Goal: Obtain resource: Download file/media

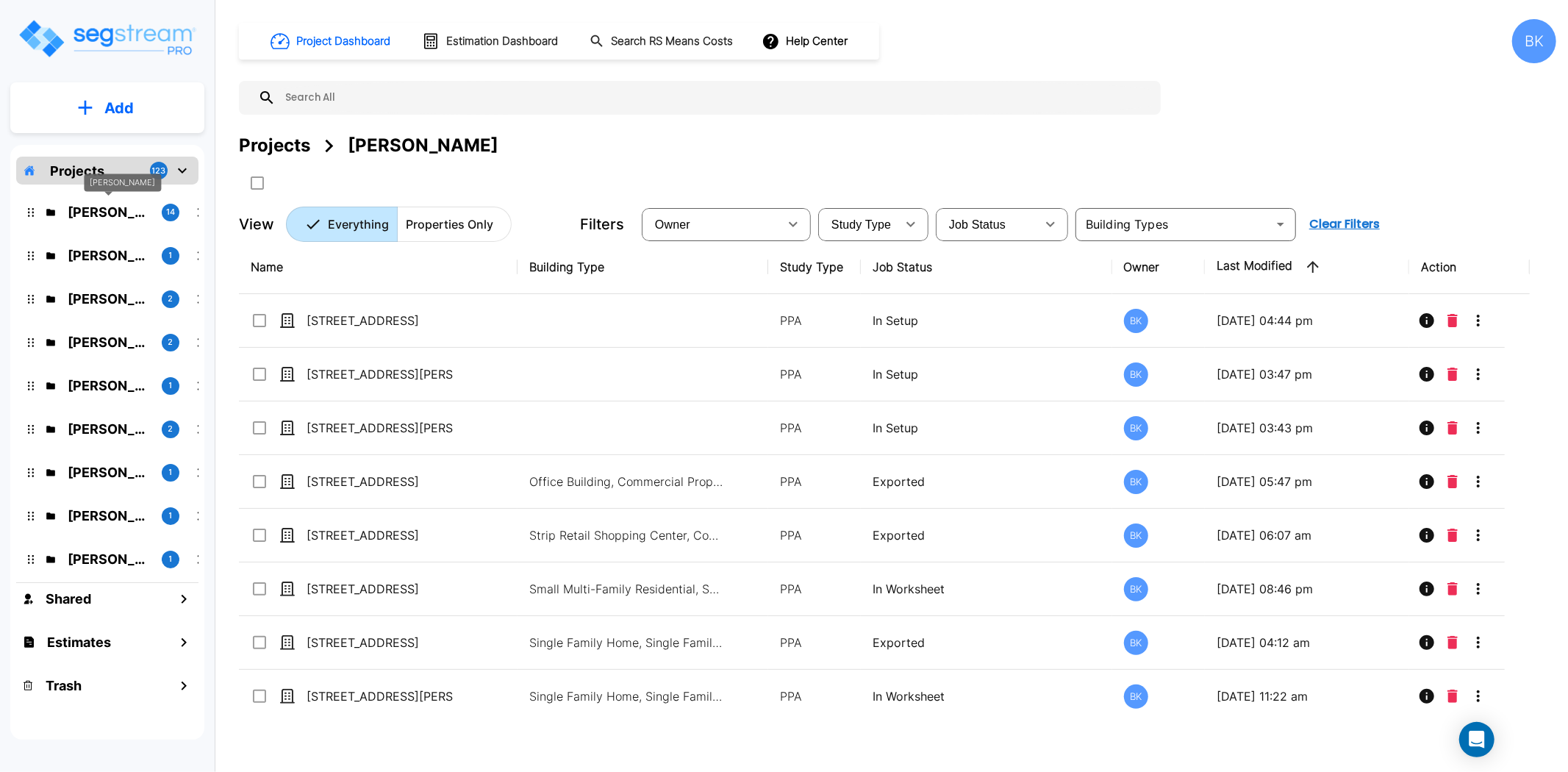
drag, startPoint x: 103, startPoint y: 213, endPoint x: 1020, endPoint y: 599, distance: 994.9
click at [103, 213] on p "Marci Fair" at bounding box center [109, 213] width 82 height 20
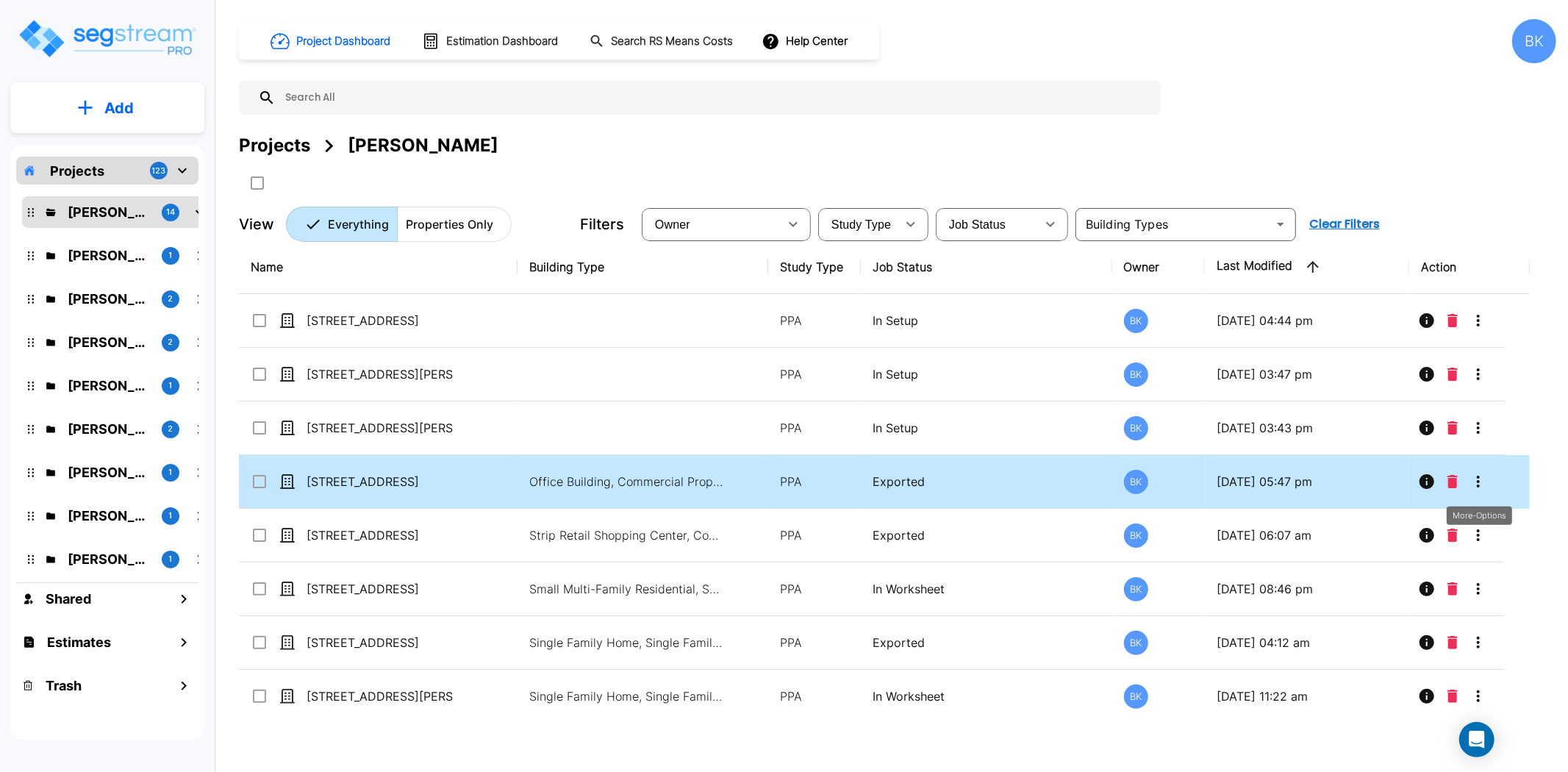
click at [1489, 481] on button "More-Options" at bounding box center [1478, 481] width 29 height 29
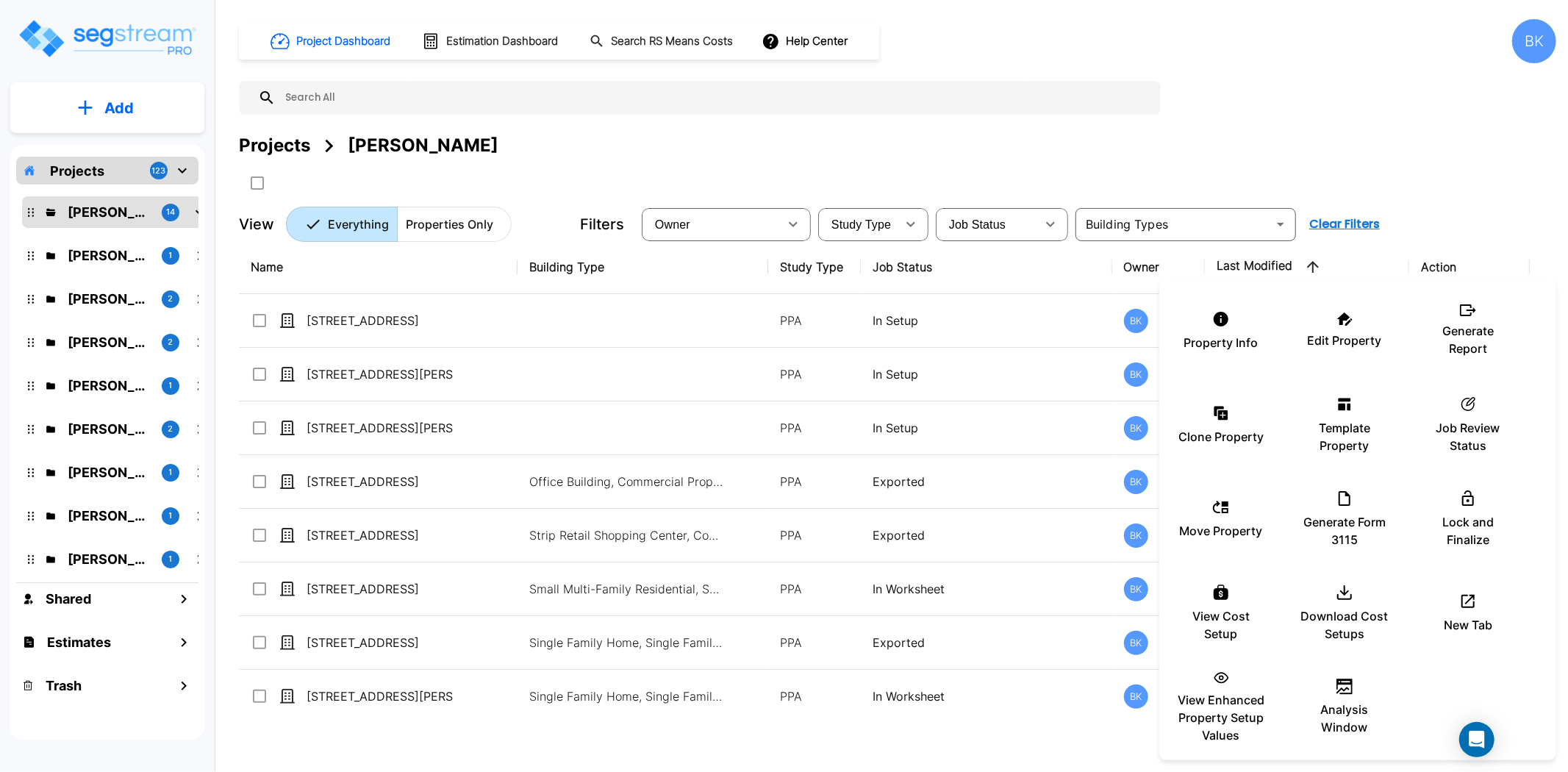
click at [293, 460] on div at bounding box center [784, 386] width 1568 height 772
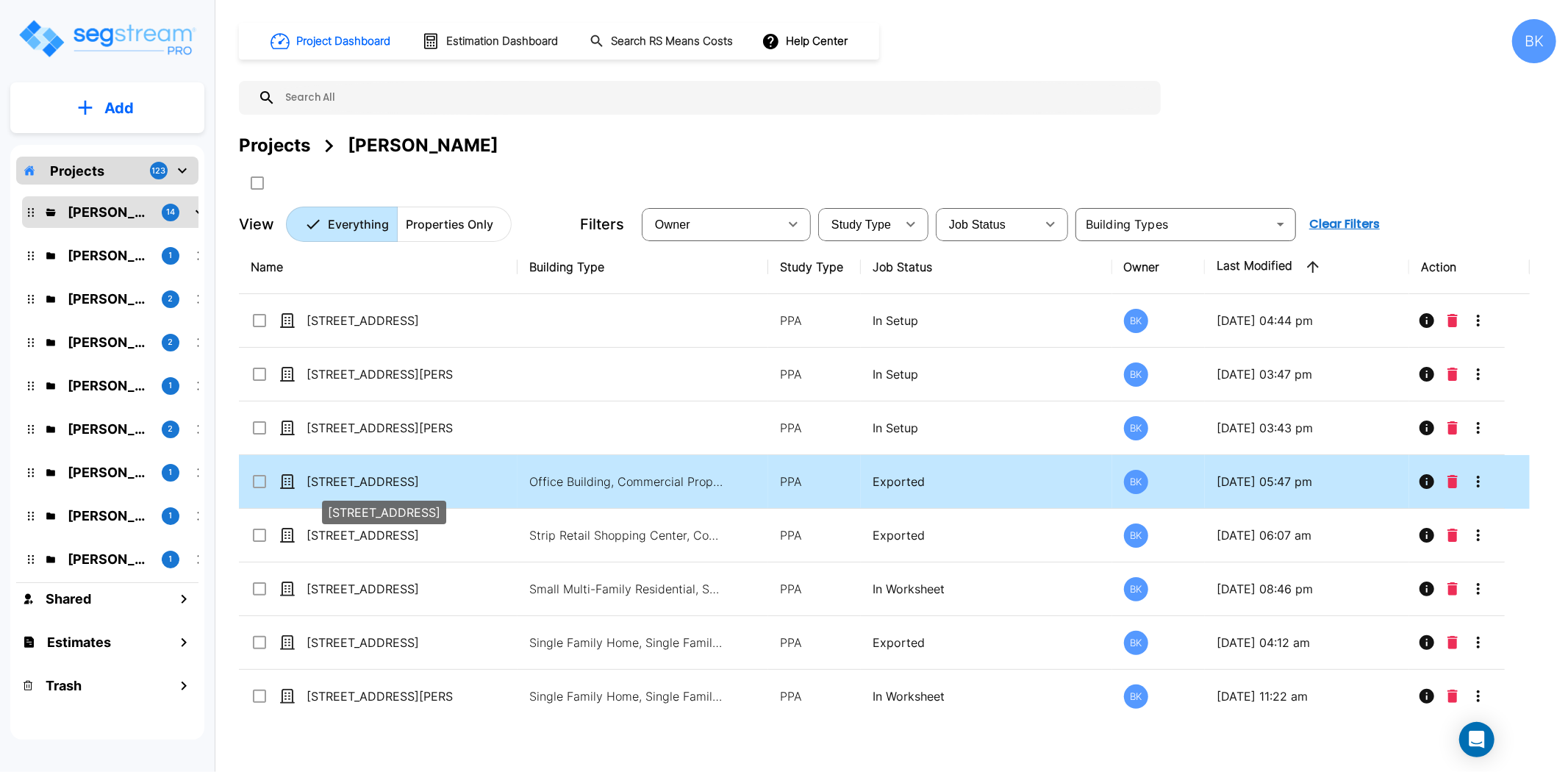
click at [329, 478] on p "[STREET_ADDRESS]" at bounding box center [379, 481] width 147 height 17
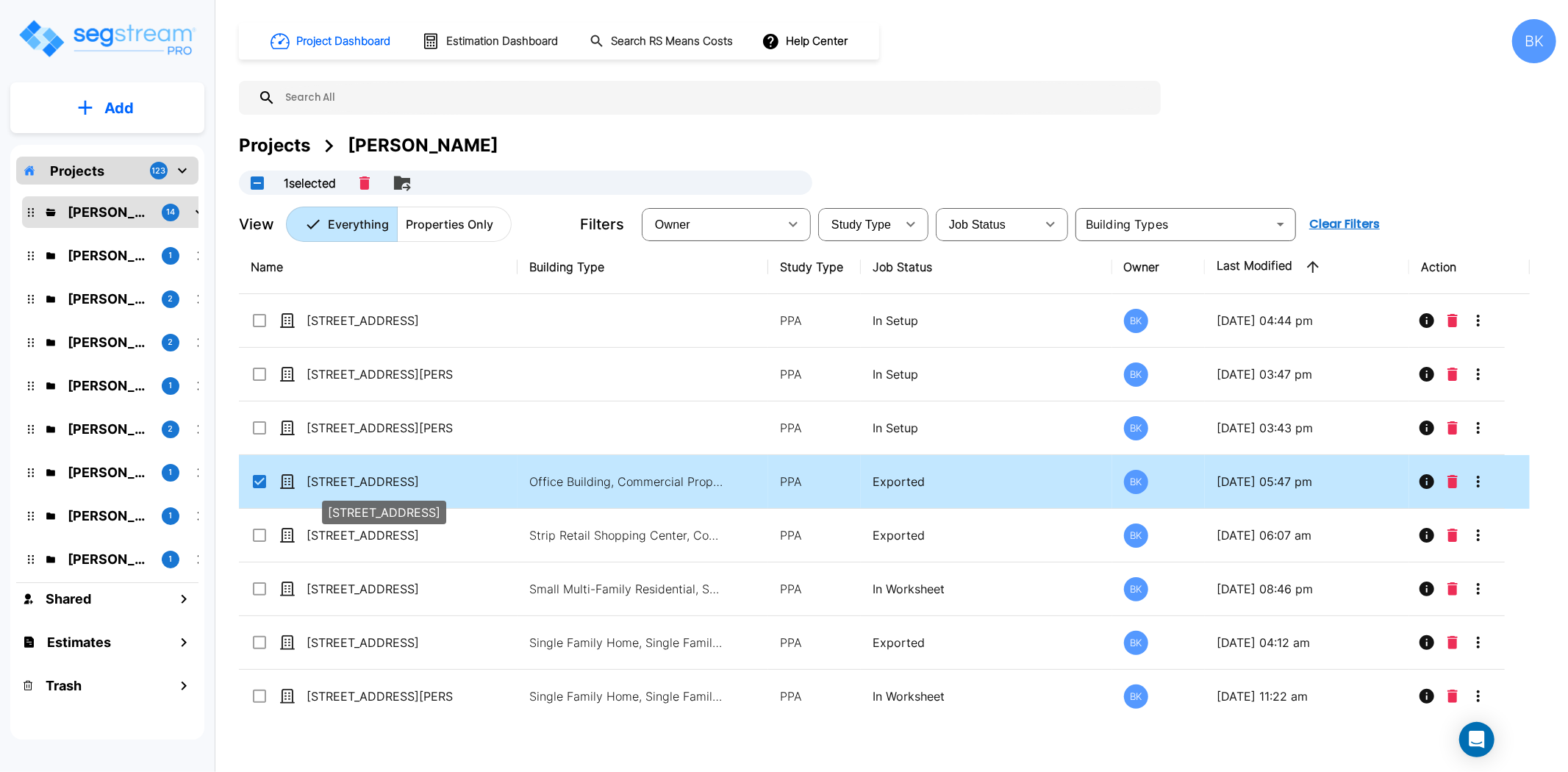
checkbox input "true"
click at [383, 483] on p "[STREET_ADDRESS]" at bounding box center [379, 481] width 147 height 17
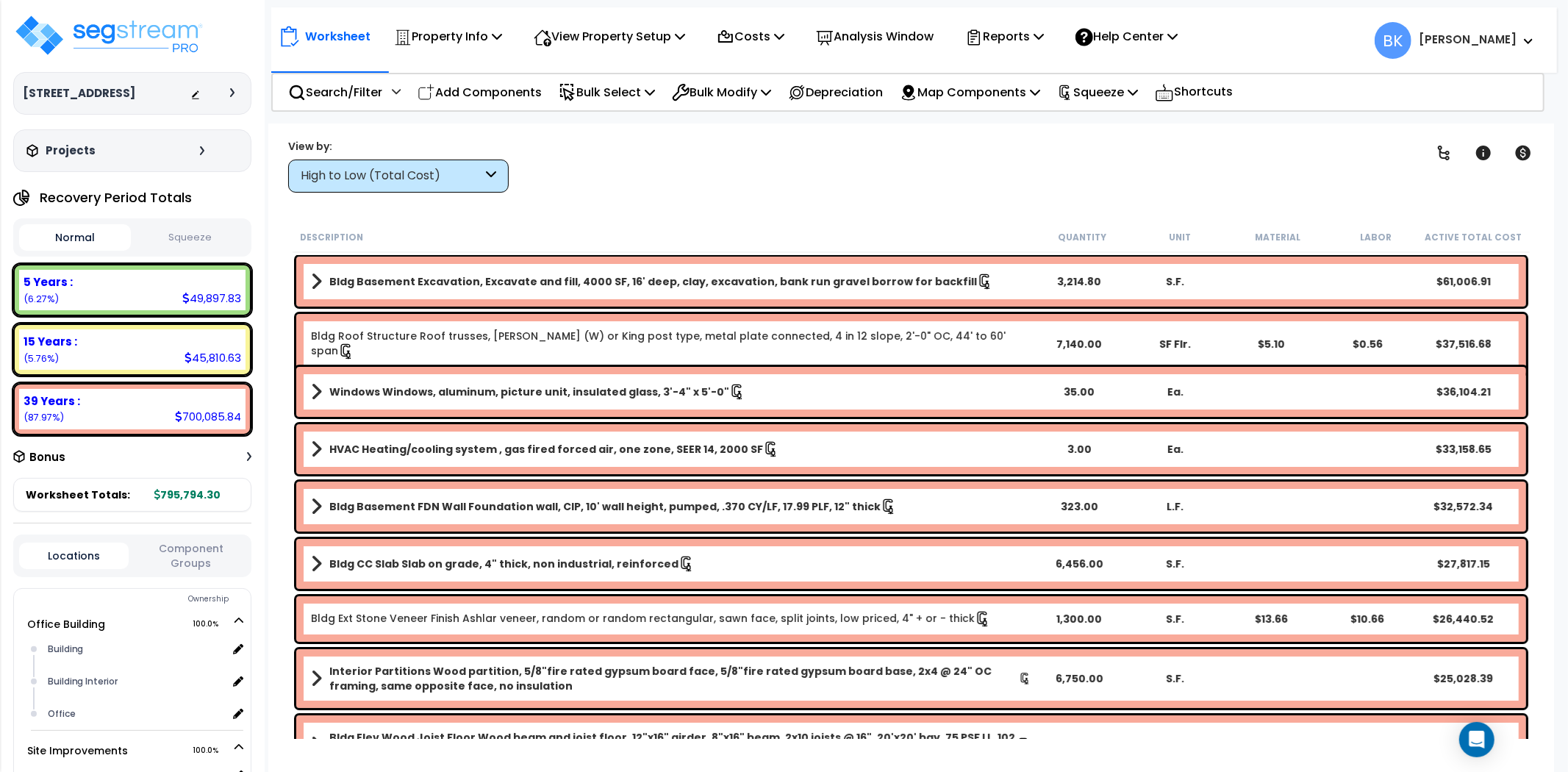
click at [270, 252] on div "Worksheet Property Info Property Setup Add Property Unit Template property Clon…" at bounding box center [910, 510] width 1285 height 772
click at [74, 295] on div "5 Years : 49,897.83 (6.27%)" at bounding box center [132, 290] width 226 height 41
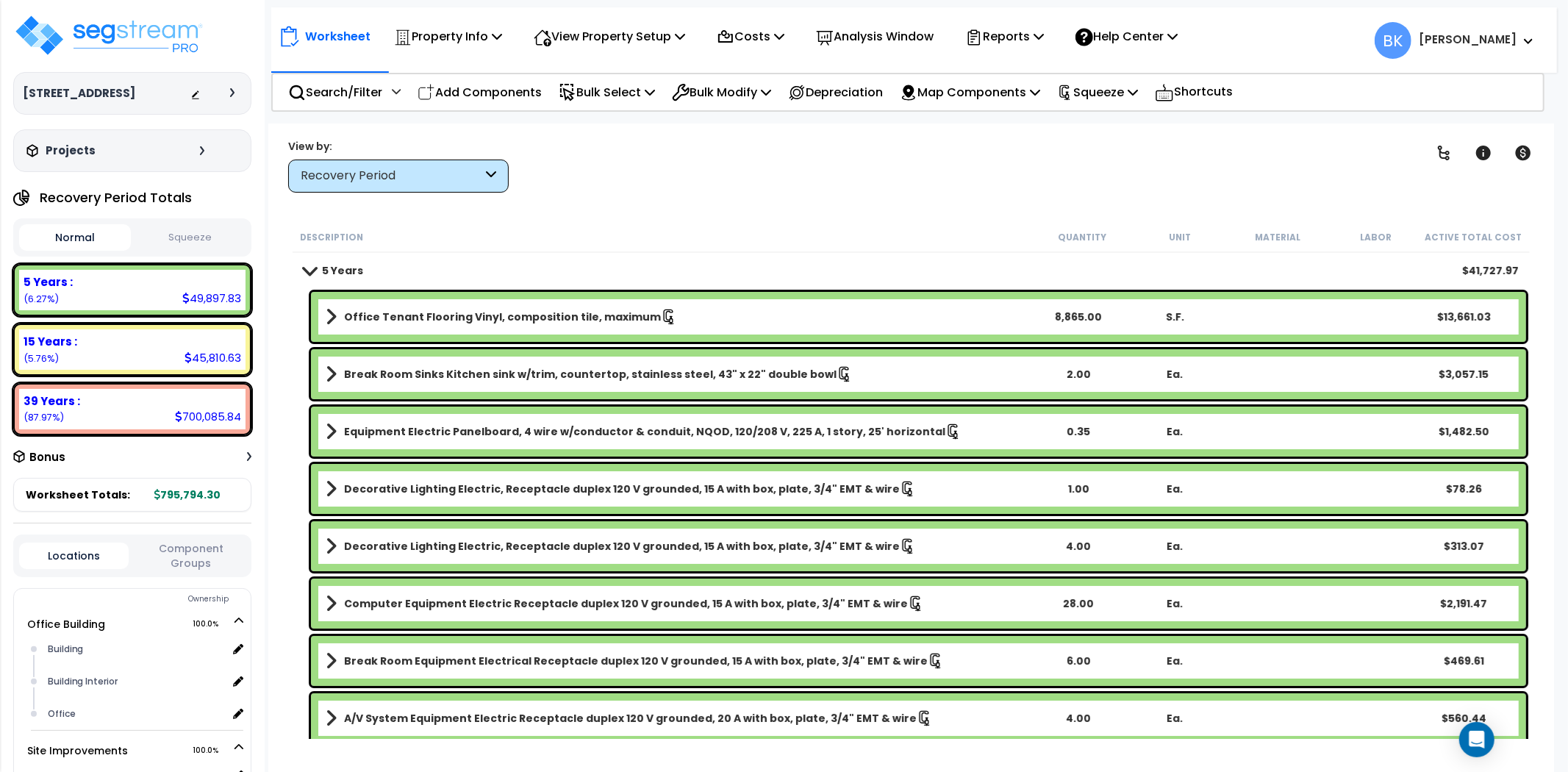
click at [602, 313] on b "Office Tenant Flooring Vinyl, composition tile, maximum" at bounding box center [503, 317] width 317 height 15
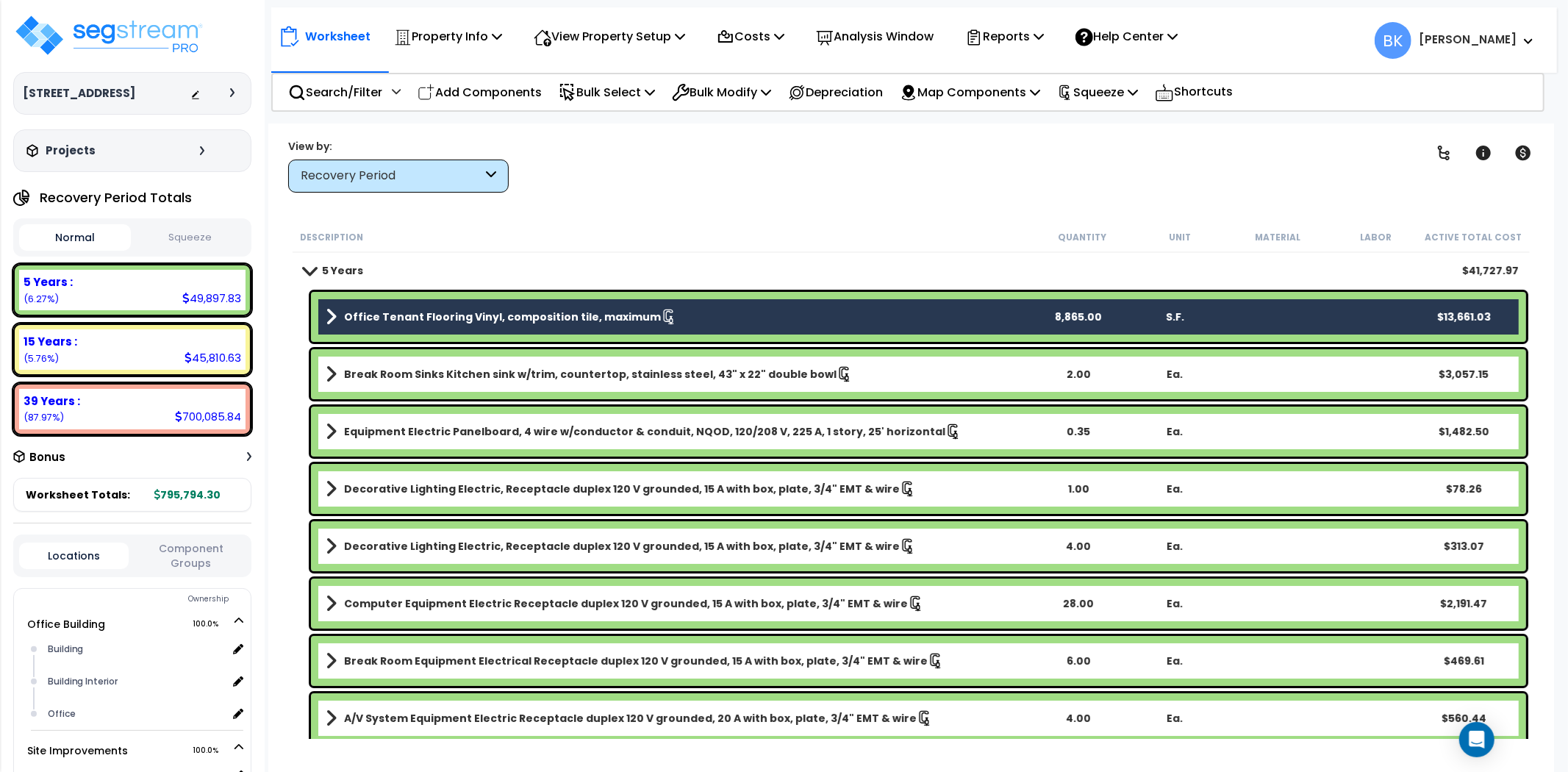
click at [602, 313] on b "Office Tenant Flooring Vinyl, composition tile, maximum" at bounding box center [503, 317] width 317 height 15
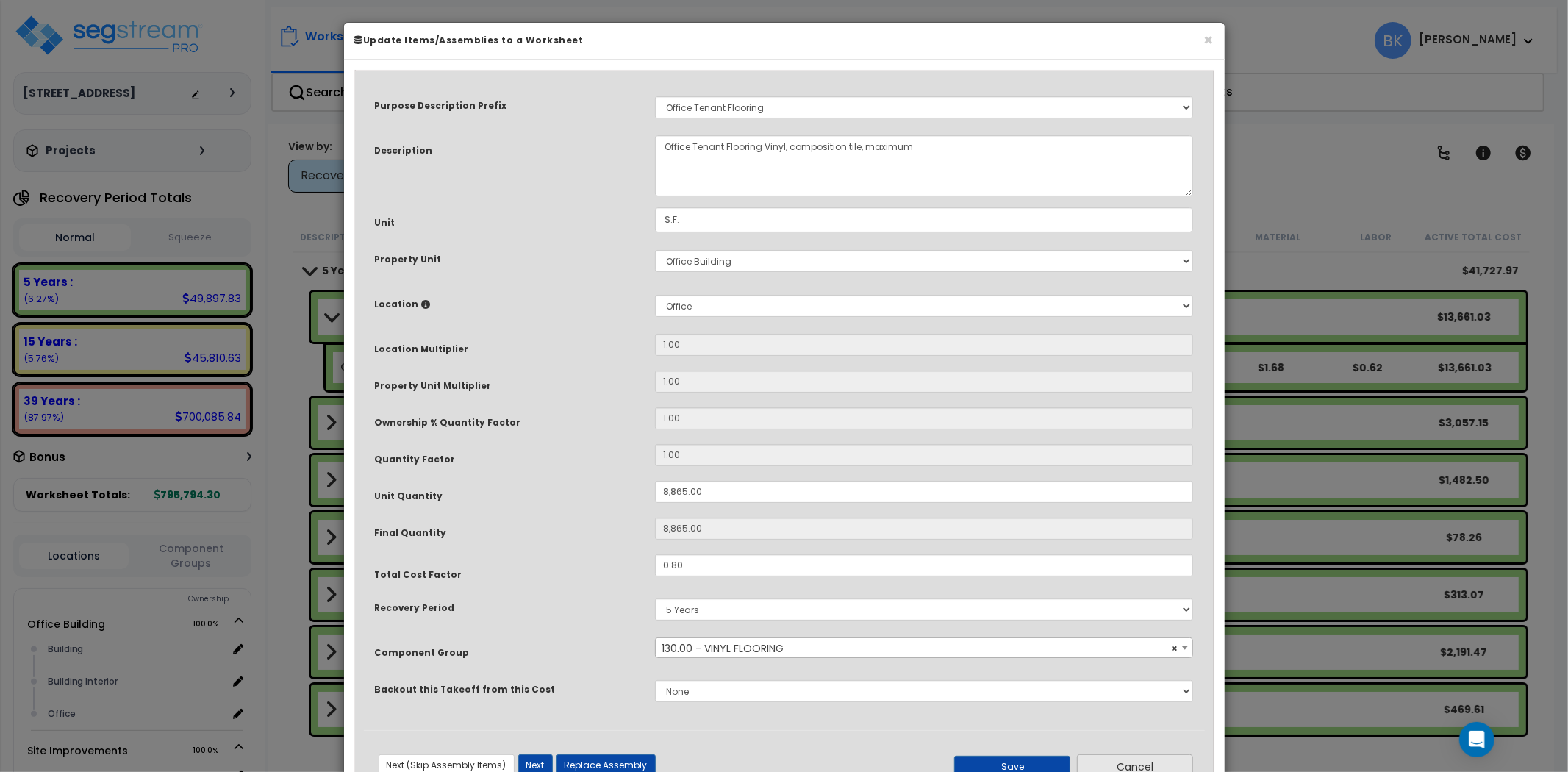
scroll to position [53, 0]
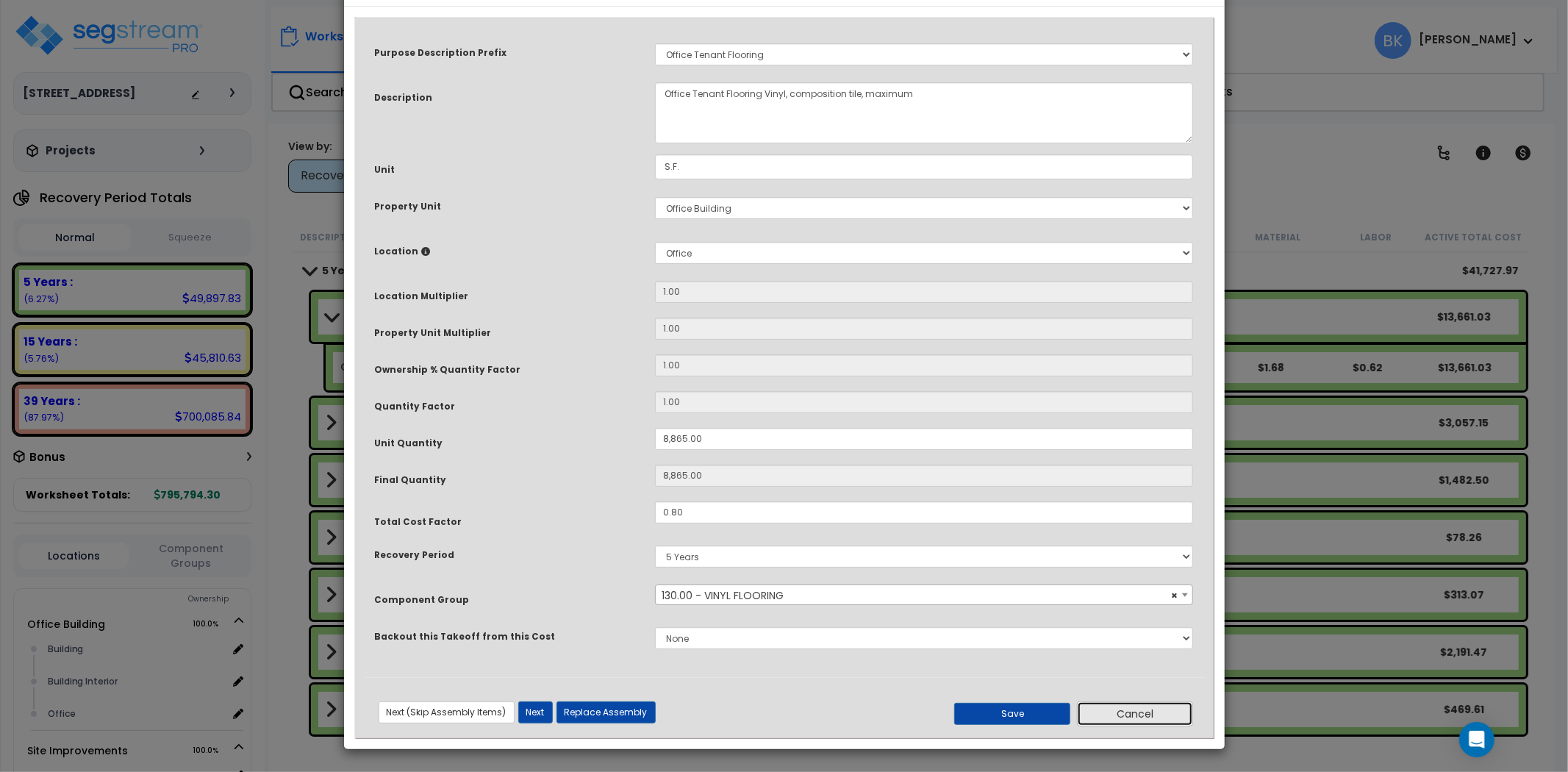
drag, startPoint x: 1163, startPoint y: 722, endPoint x: 615, endPoint y: 217, distance: 745.2
click at [1164, 722] on button "Cancel" at bounding box center [1135, 714] width 116 height 25
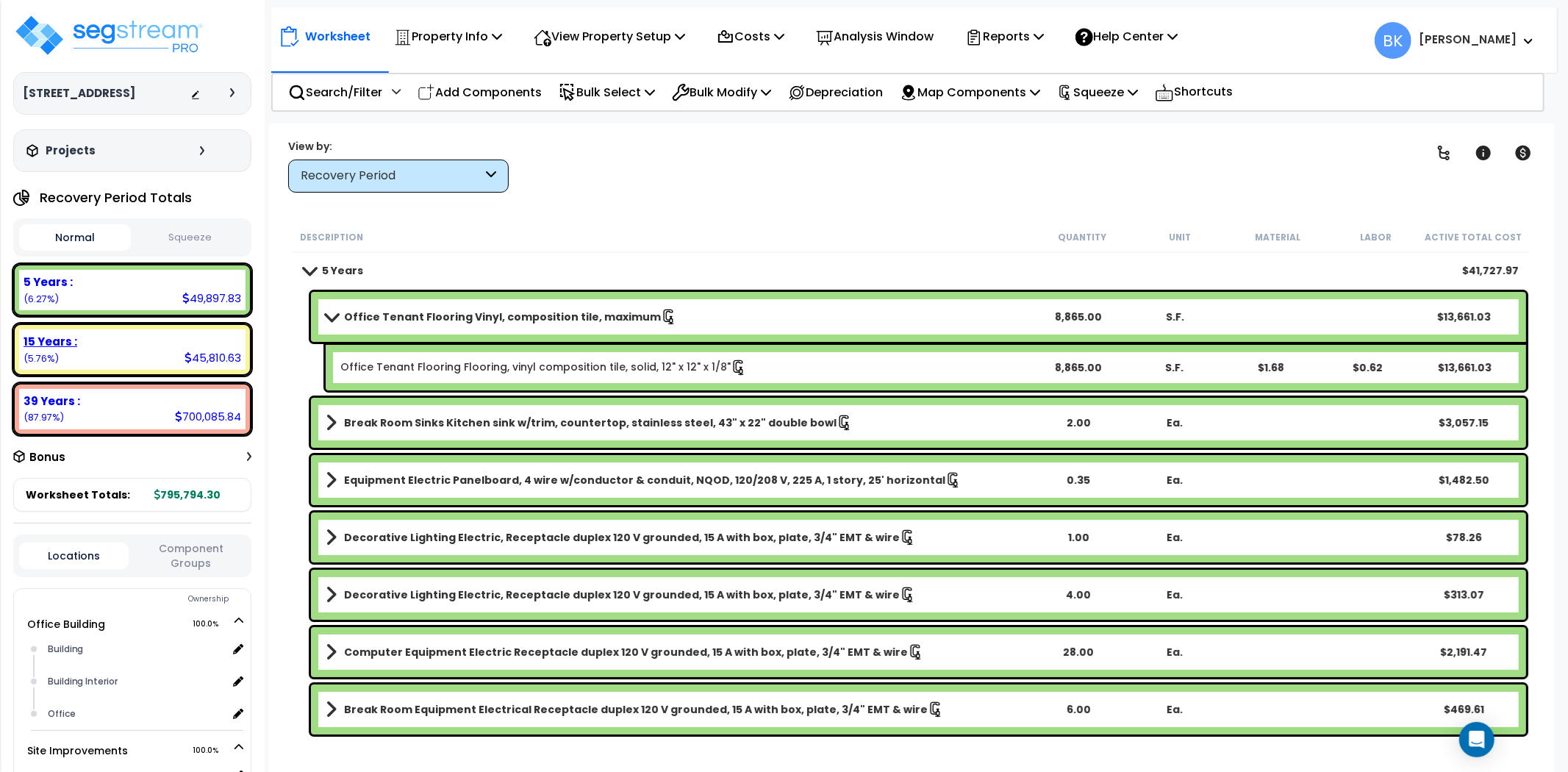
drag, startPoint x: 123, startPoint y: 334, endPoint x: 171, endPoint y: 335, distance: 48.0
click at [122, 334] on div "15 Years :" at bounding box center [132, 341] width 217 height 16
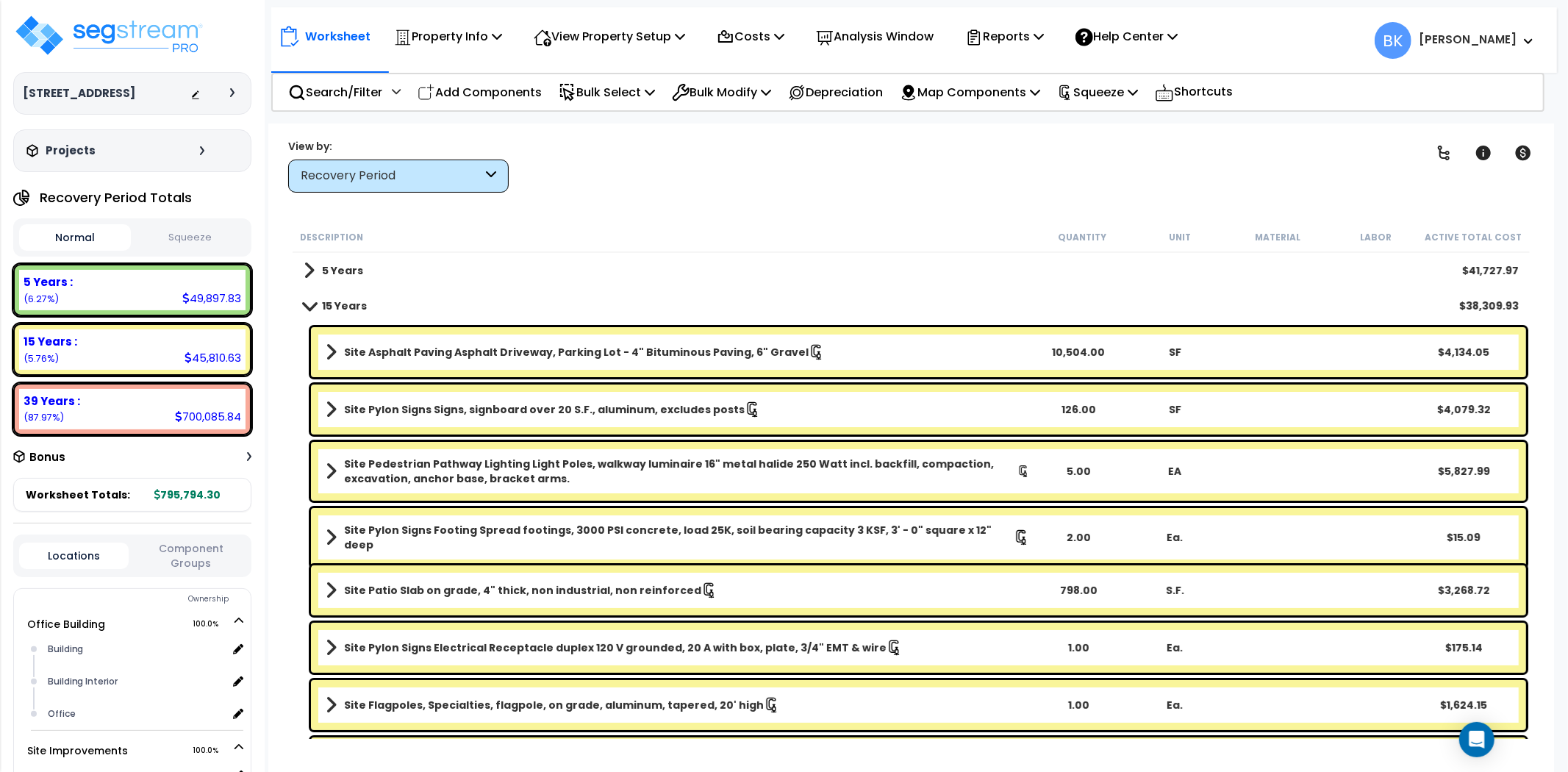
click at [525, 364] on div "Site Asphalt Paving Asphalt Driveway, Parking Lot - 4" Bituminous Paving, 6" Gr…" at bounding box center [918, 352] width 1215 height 50
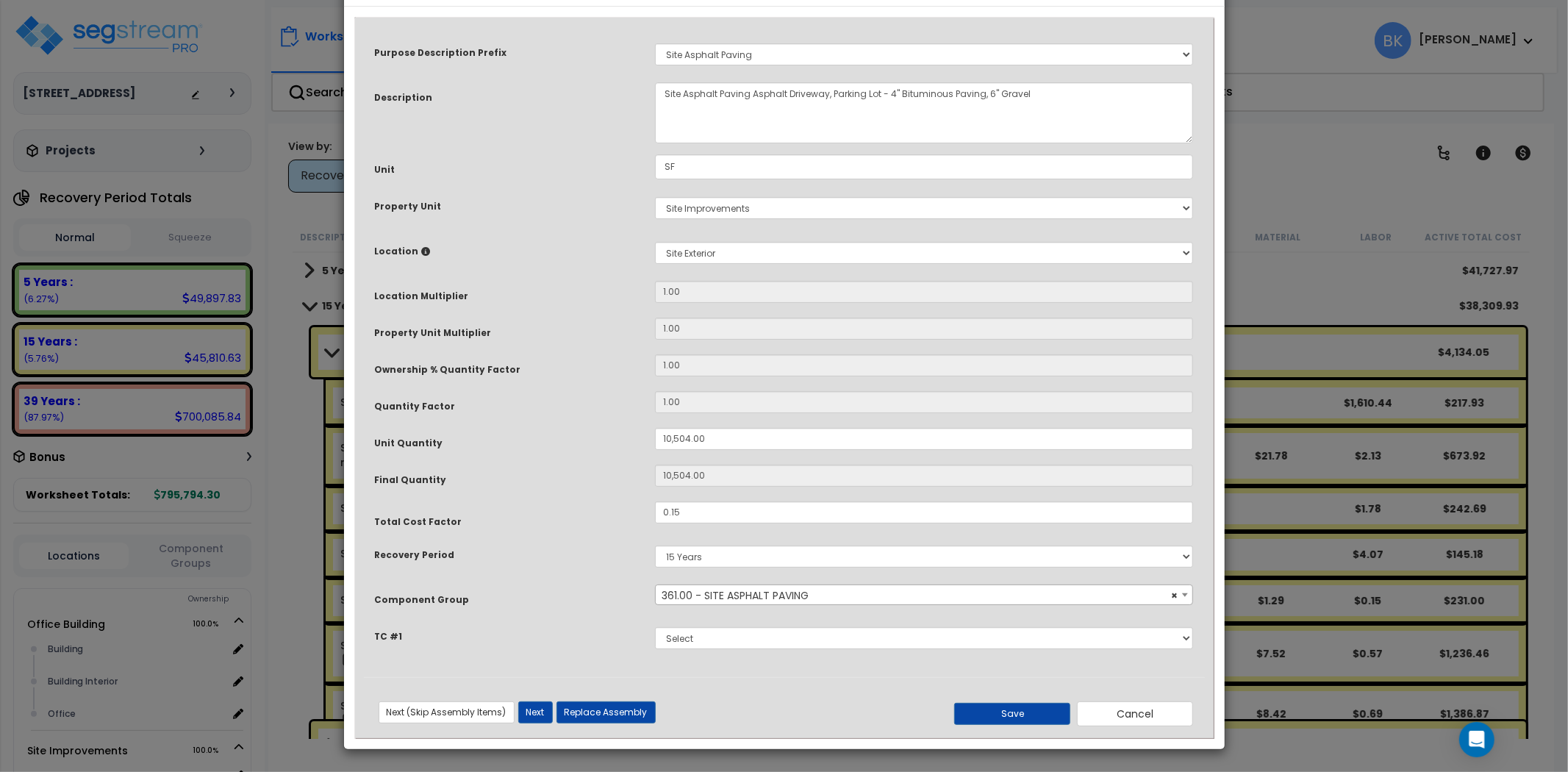
scroll to position [0, 0]
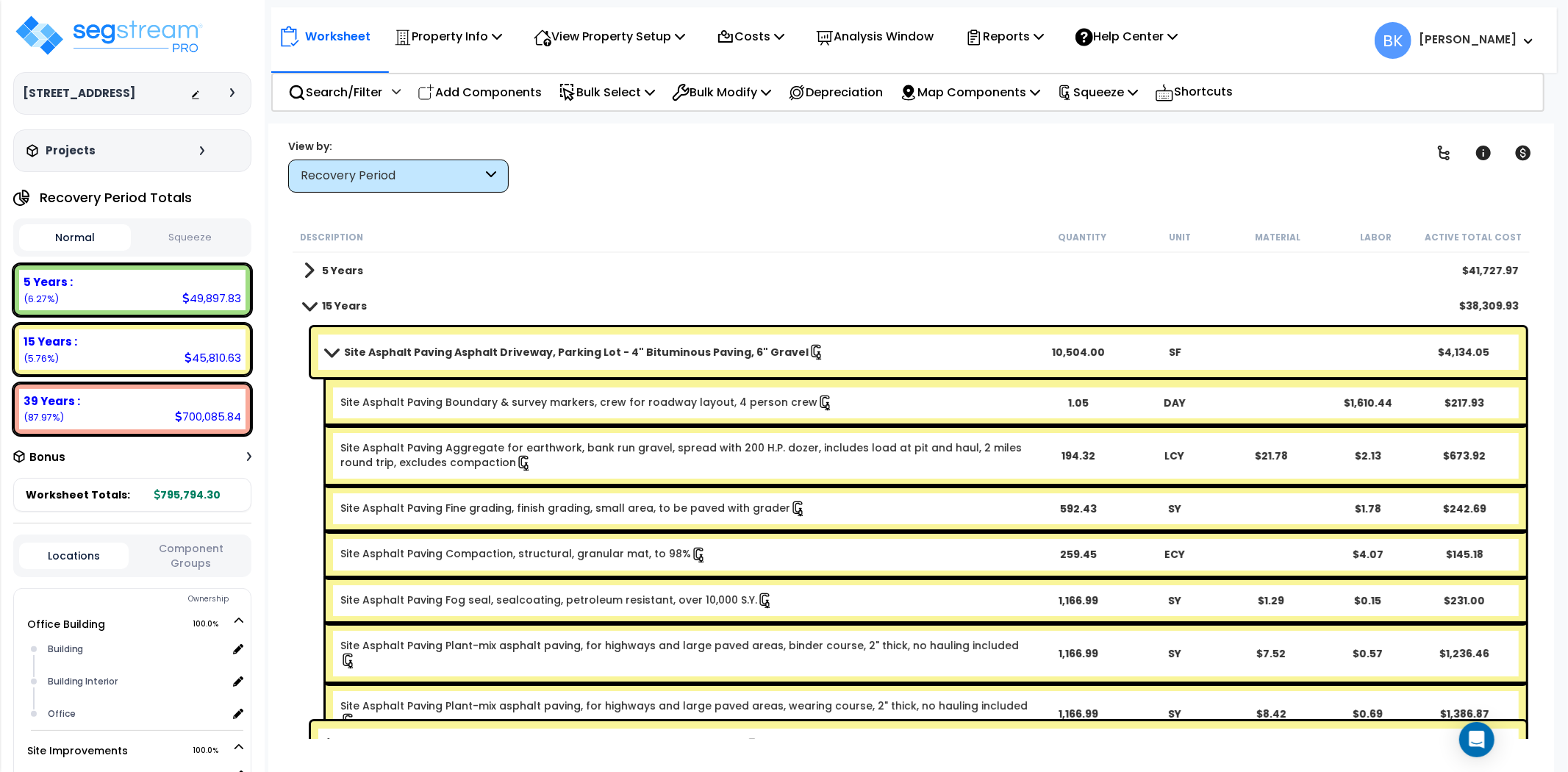
click at [322, 343] on div "Site Asphalt Paving Asphalt Driveway, Parking Lot - 4" Bituminous Paving, 6" Gr…" at bounding box center [918, 352] width 1215 height 50
click at [329, 355] on span at bounding box center [330, 351] width 21 height 11
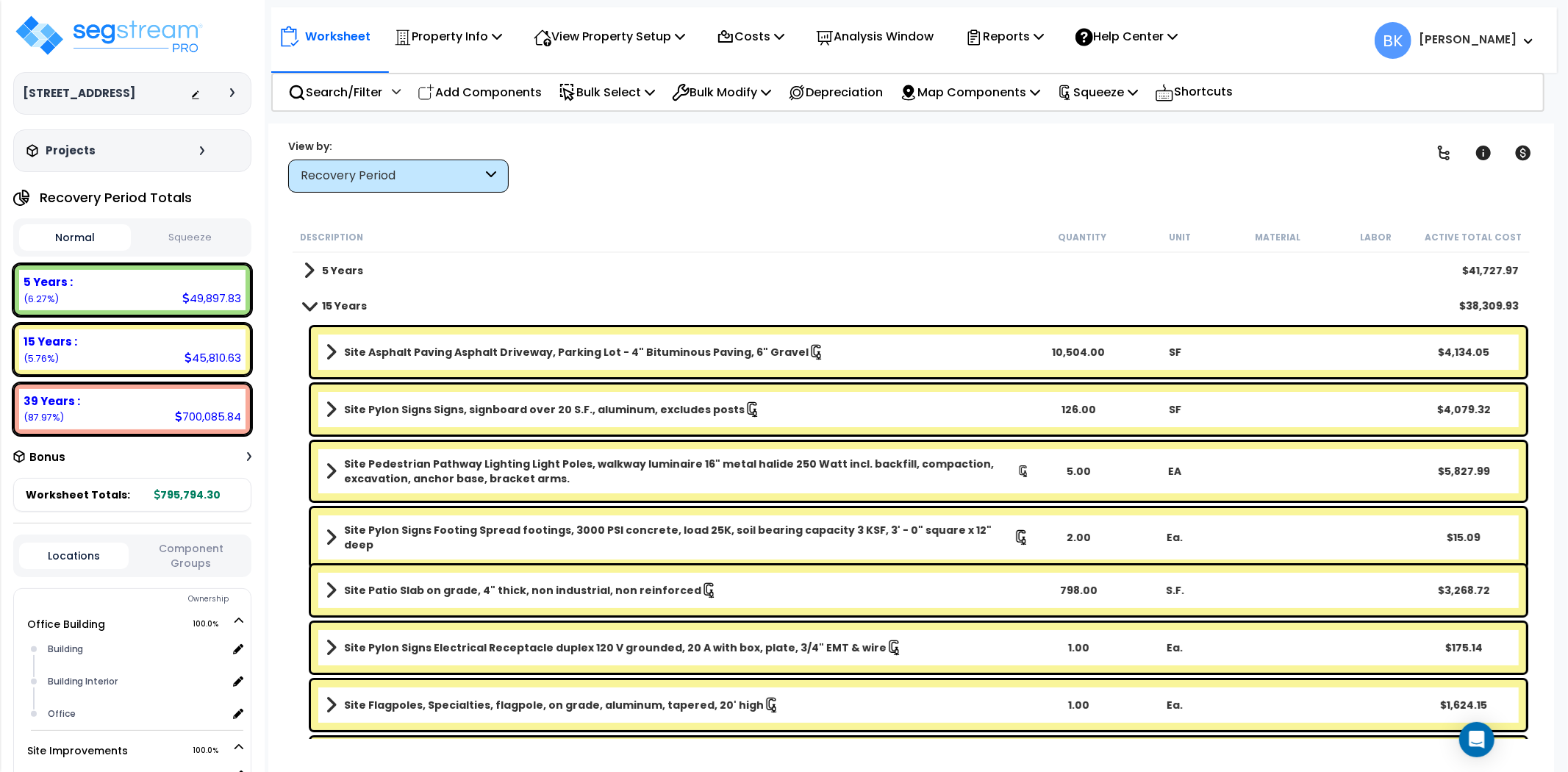
click at [314, 307] on span at bounding box center [309, 305] width 21 height 11
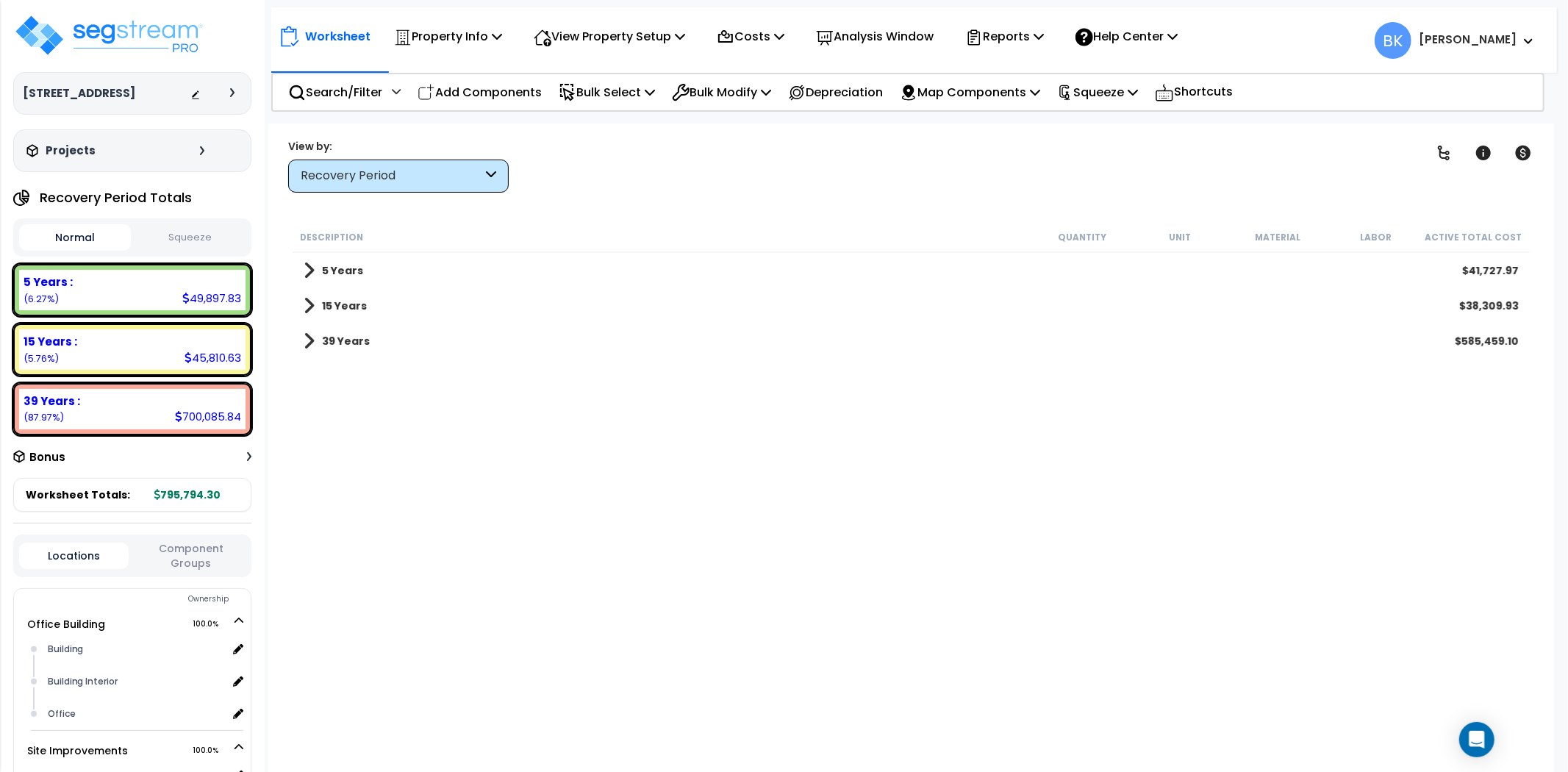
click at [311, 339] on span at bounding box center [309, 341] width 11 height 21
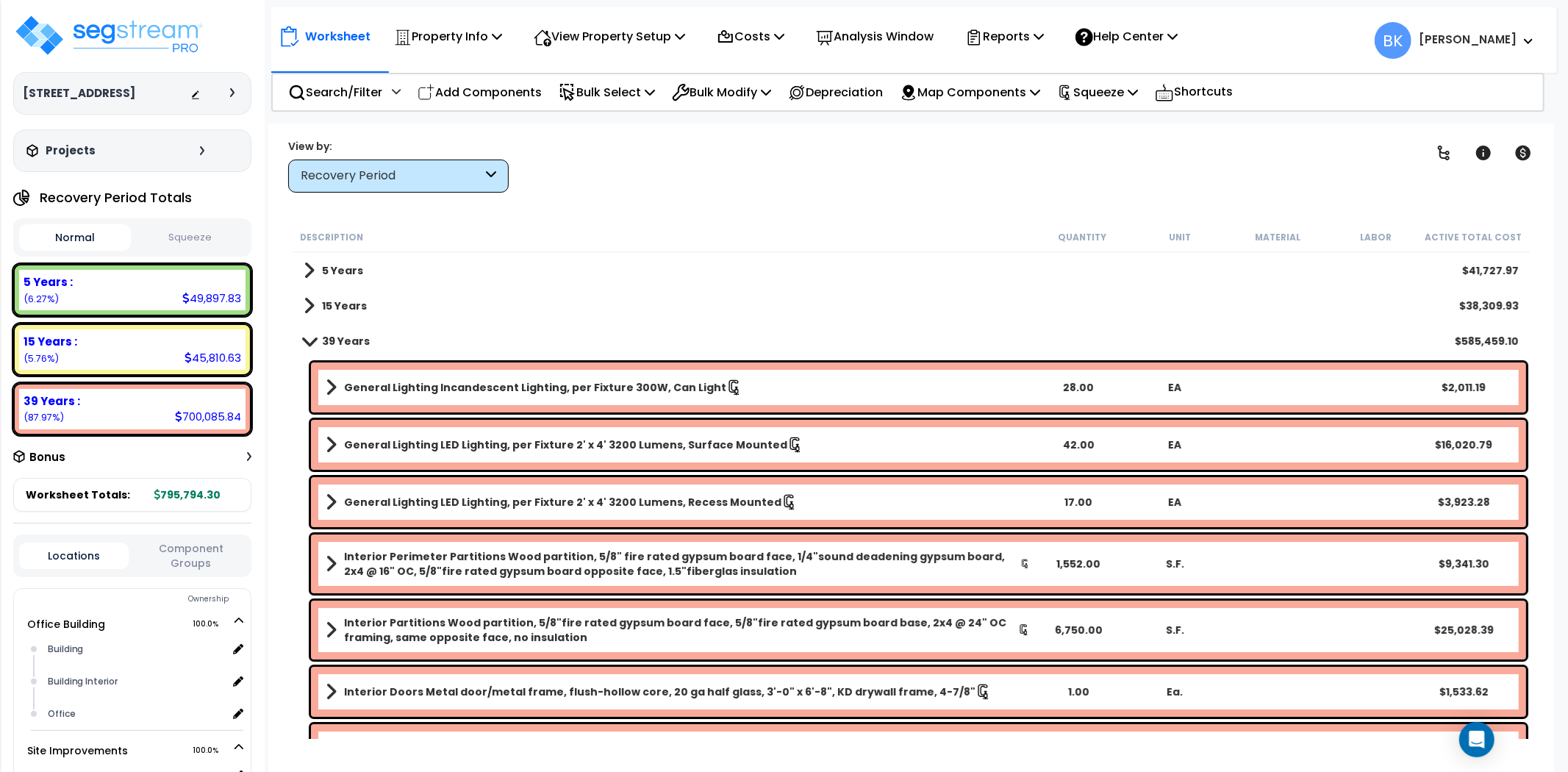
click at [398, 386] on b "General Lighting Incandescent Lighting, per Fixture 300W, Can Light" at bounding box center [535, 388] width 382 height 15
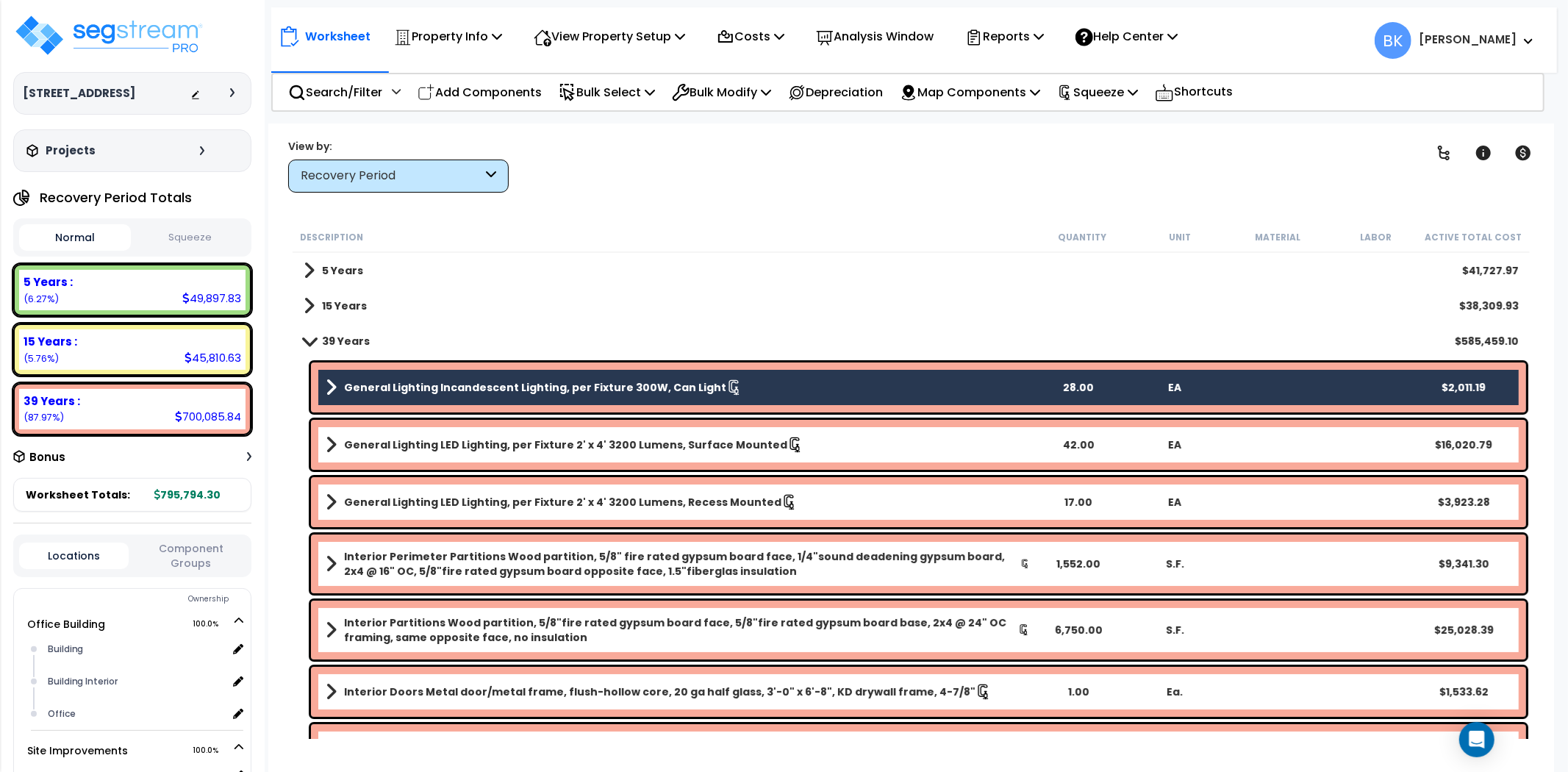
click at [398, 386] on b "General Lighting Incandescent Lighting, per Fixture 300W, Can Light" at bounding box center [535, 388] width 382 height 15
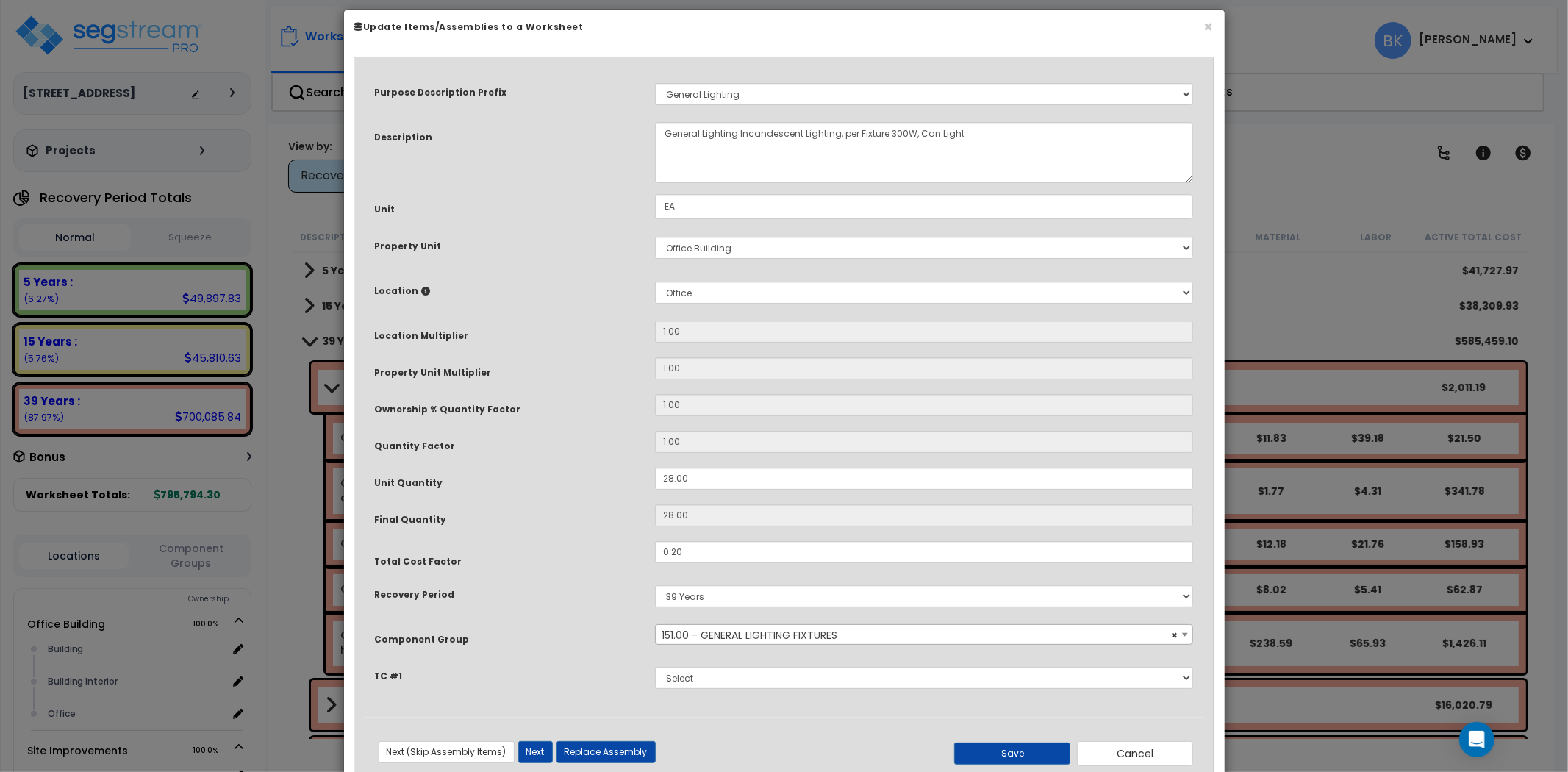
scroll to position [53, 0]
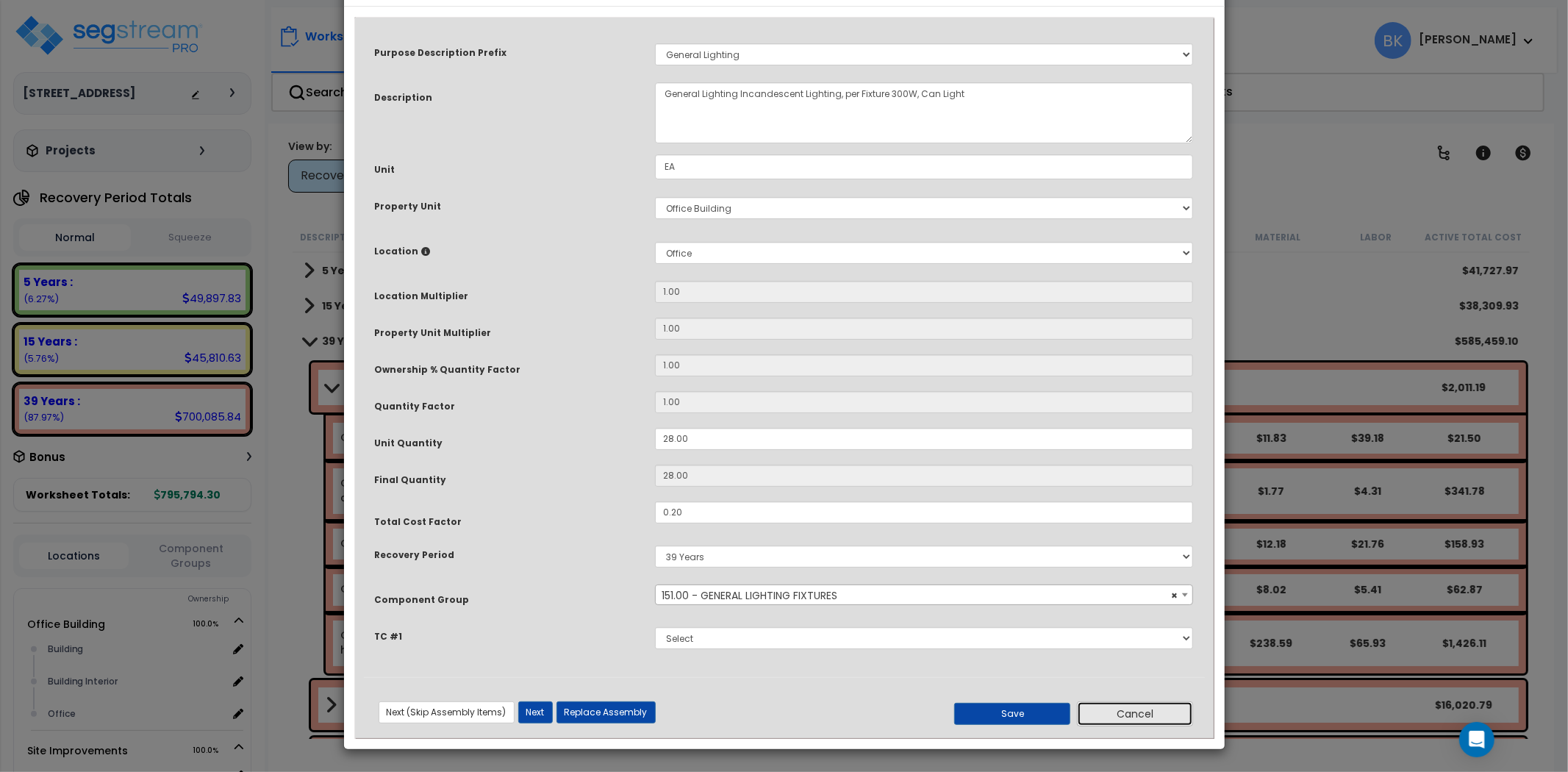
click at [1167, 704] on button "Cancel" at bounding box center [1135, 714] width 116 height 25
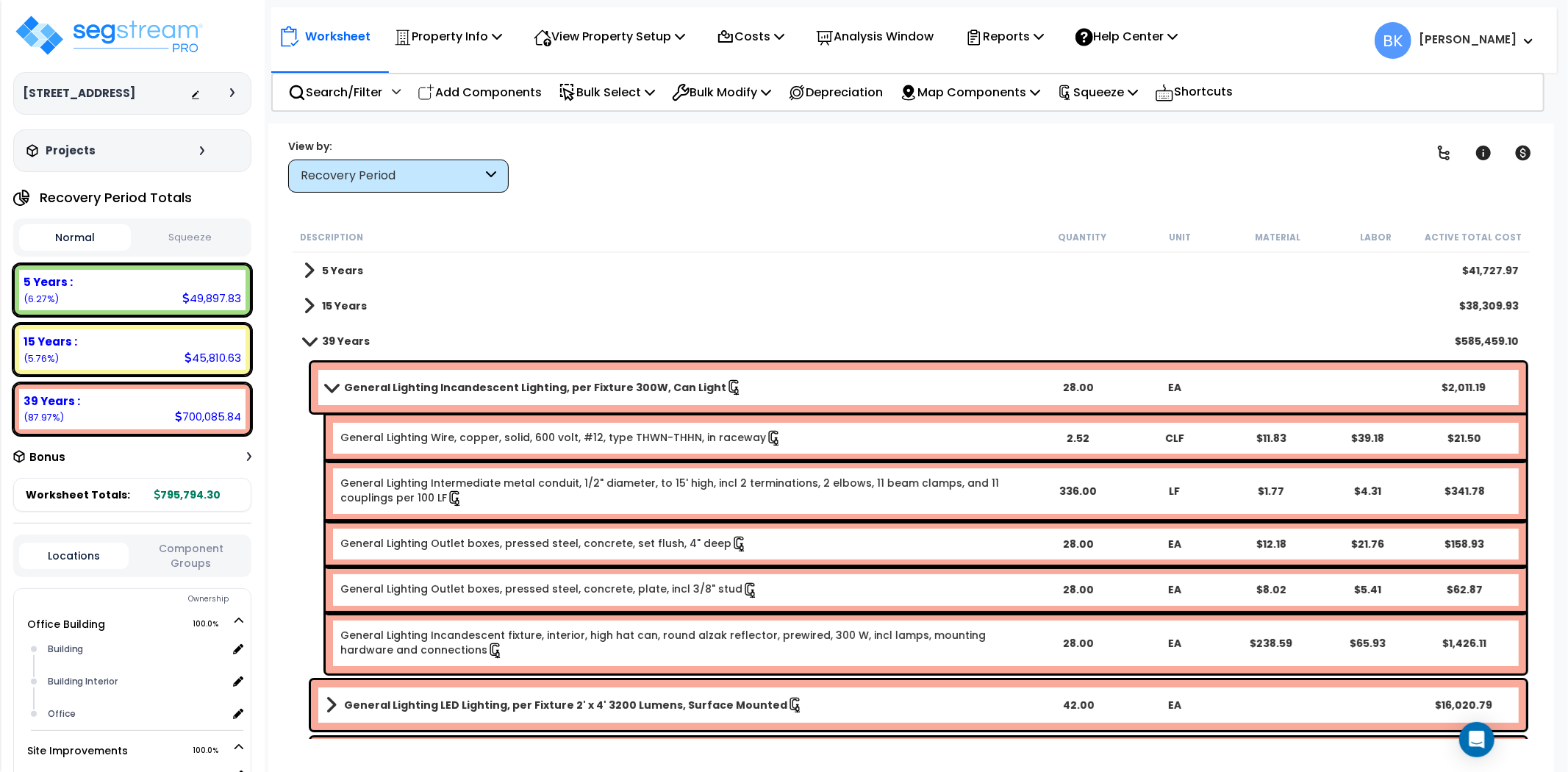
click at [312, 333] on link "39 Years" at bounding box center [337, 341] width 66 height 21
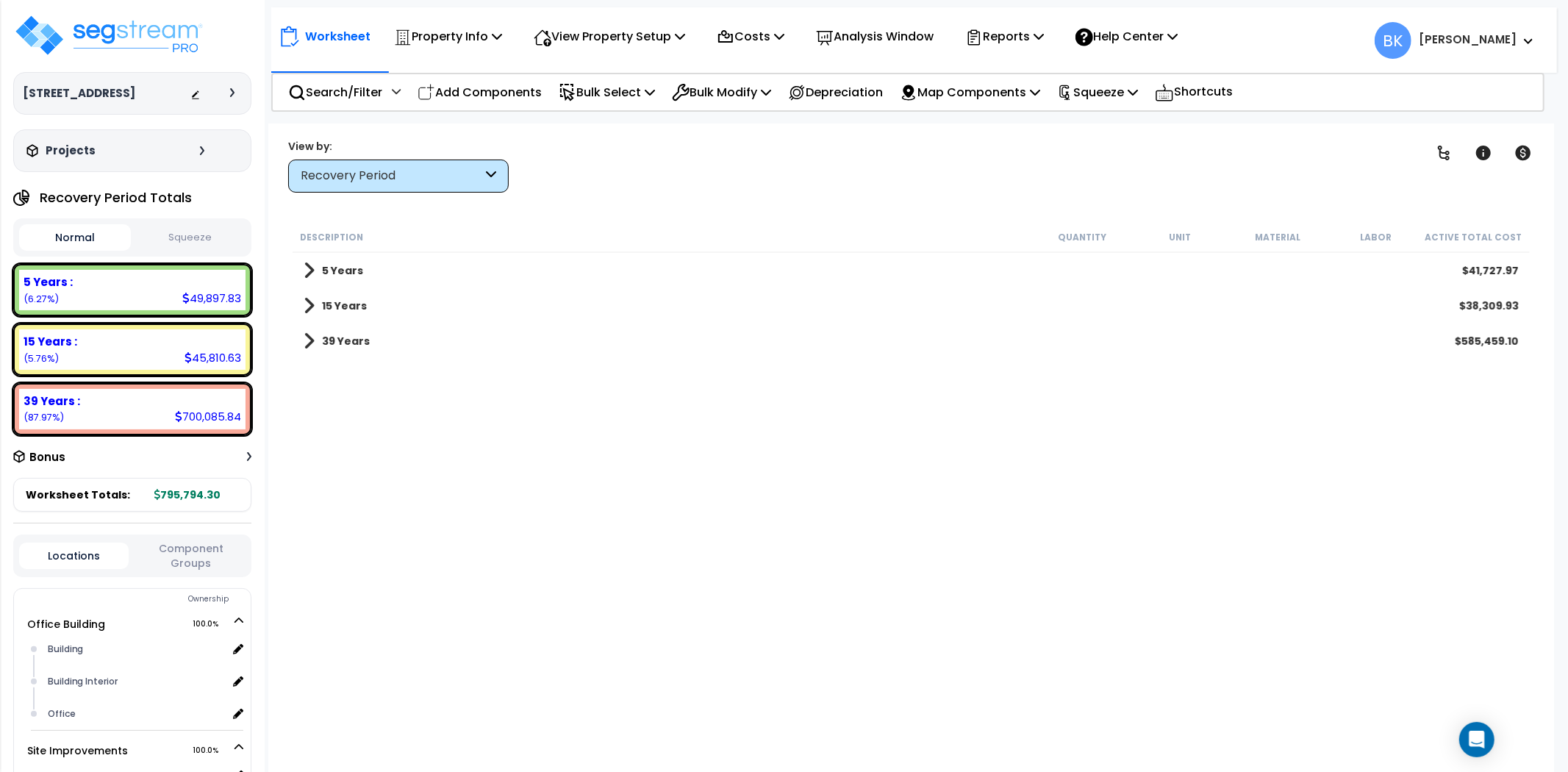
click at [572, 600] on div "Description Quantity Unit Material Labor Active Total Cost 5 Years $41,727.97 1…" at bounding box center [911, 481] width 1241 height 518
click at [981, 33] on icon at bounding box center [974, 37] width 12 height 16
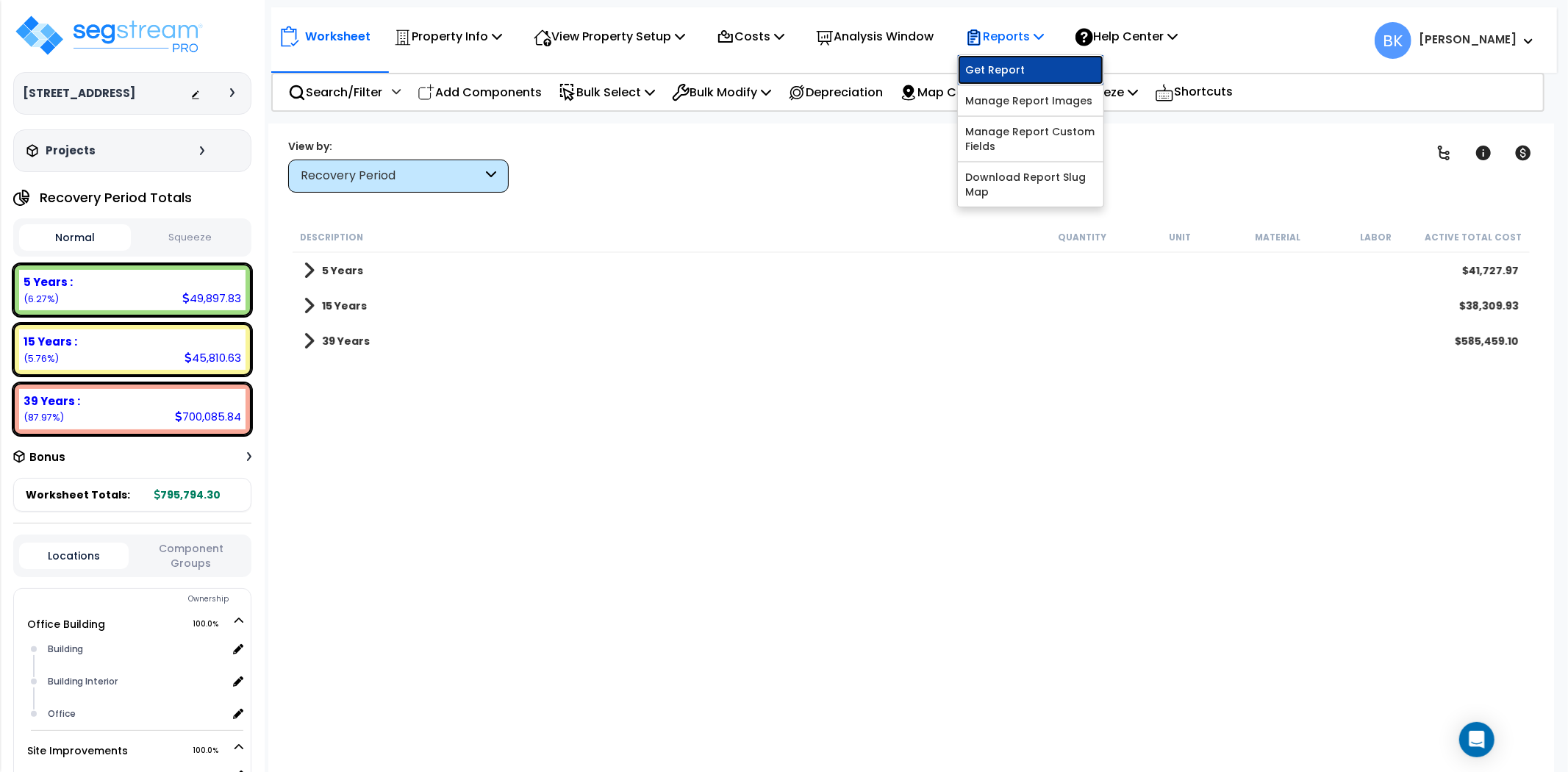
click at [1011, 68] on link "Get Report" at bounding box center [1030, 69] width 145 height 29
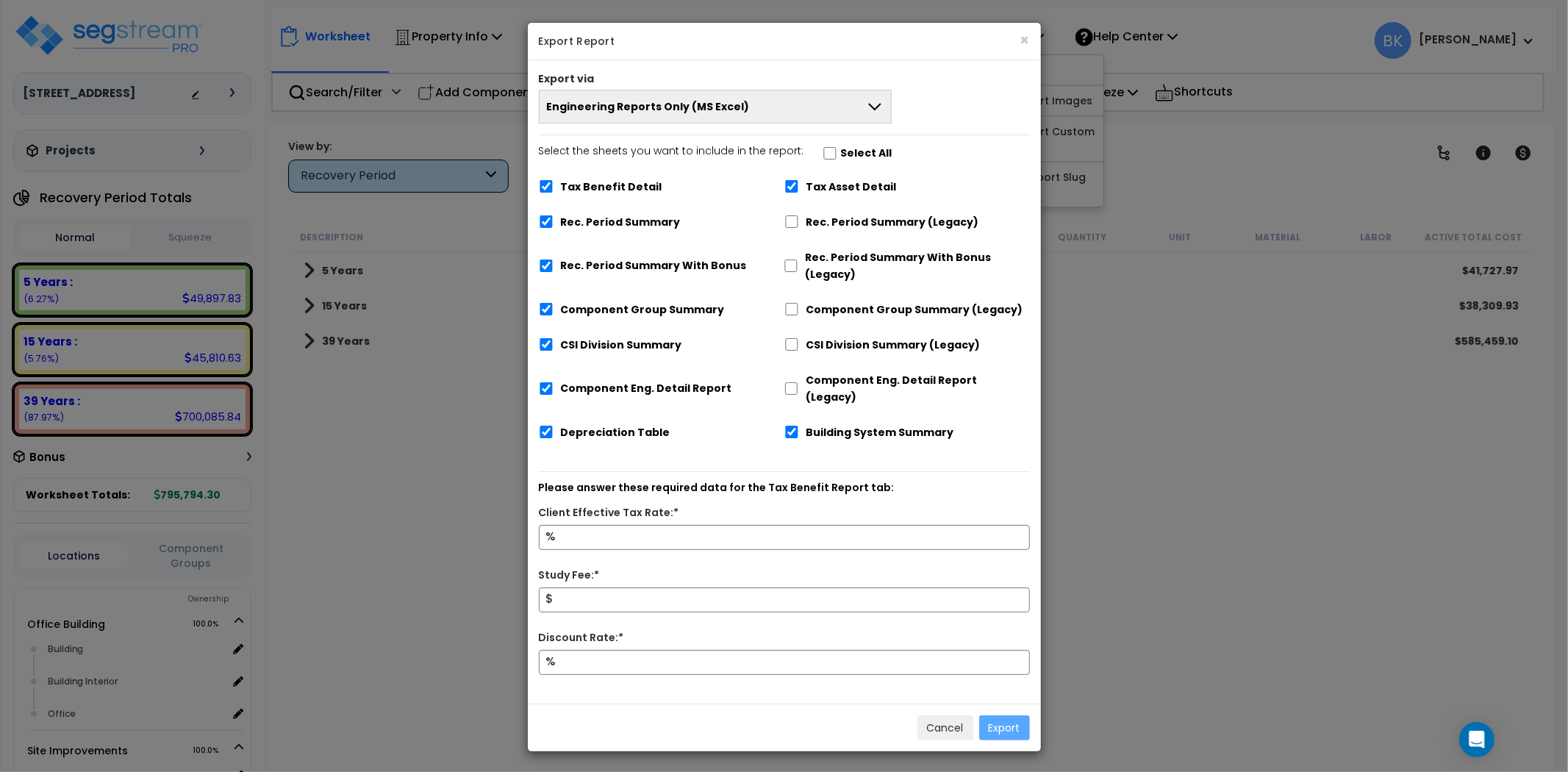
click at [589, 181] on label "Tax Benefit Detail" at bounding box center [611, 187] width 101 height 17
click at [553, 181] on input "Tax Benefit Detail" at bounding box center [546, 186] width 15 height 12
checkbox input "false"
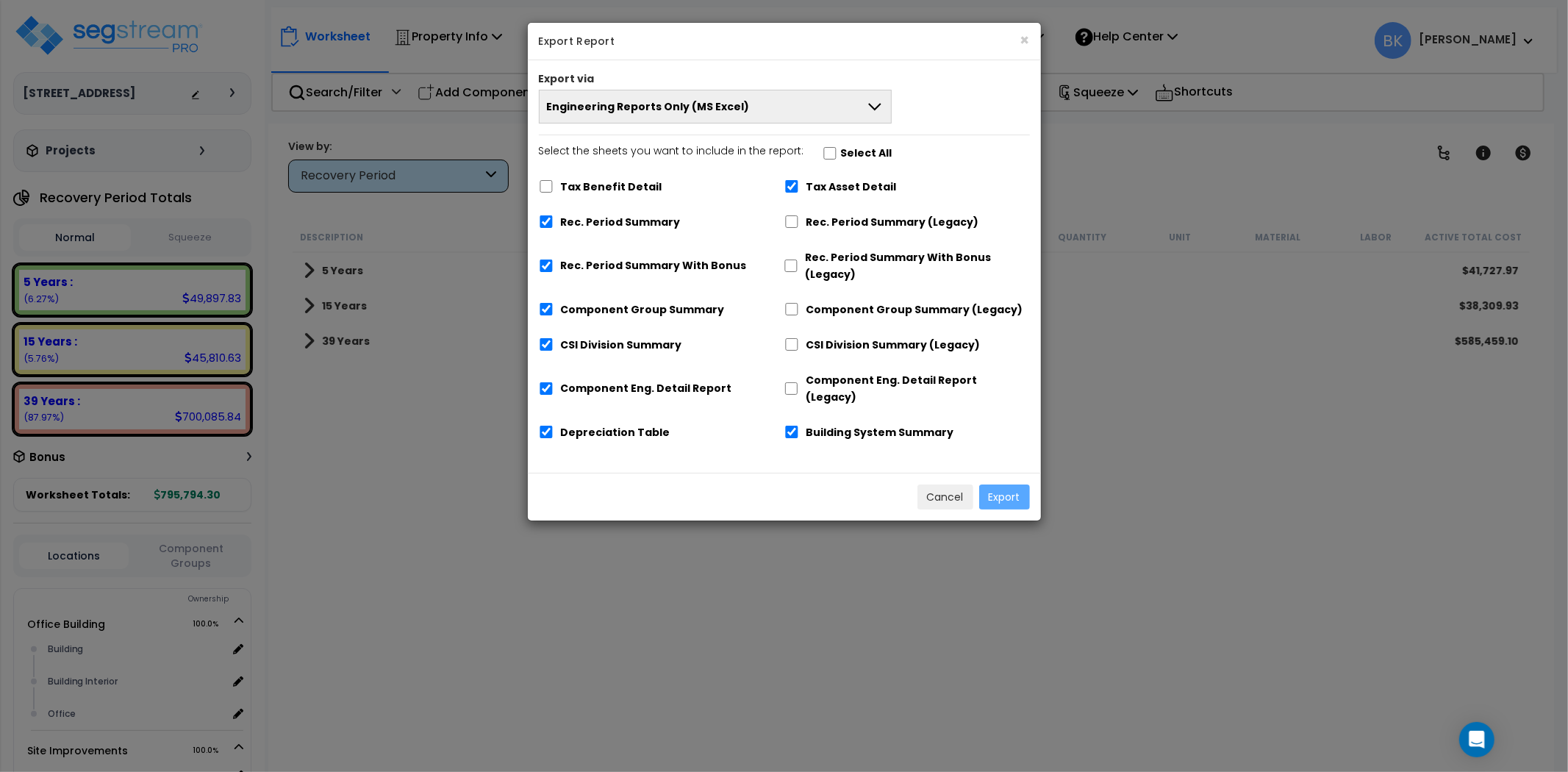
click at [592, 222] on label "Rec. Period Summary" at bounding box center [621, 222] width 119 height 17
click at [553, 222] on input "Rec. Period Summary" at bounding box center [546, 222] width 15 height 12
click at [617, 222] on label "Rec. Period Summary" at bounding box center [621, 222] width 119 height 17
click at [553, 222] on input "Rec. Period Summary" at bounding box center [546, 222] width 15 height 12
checkbox input "true"
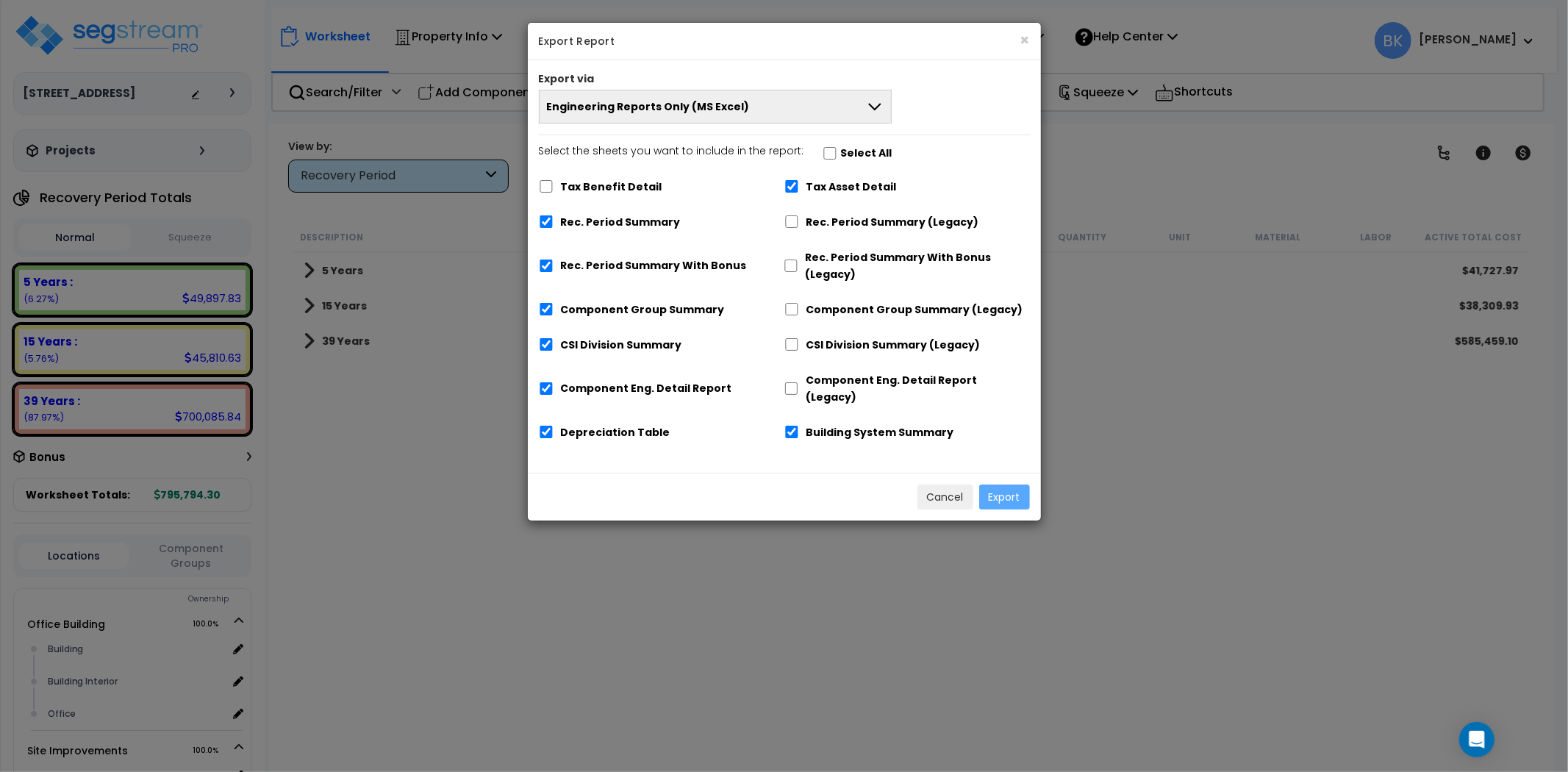
click at [617, 261] on label "Rec. Period Summary With Bonus" at bounding box center [654, 266] width 186 height 17
click at [553, 261] on input "Rec. Period Summary With Bonus" at bounding box center [546, 266] width 15 height 12
checkbox input "false"
click at [602, 424] on label "Depreciation Table" at bounding box center [616, 432] width 110 height 17
click at [553, 426] on input "Depreciation Table" at bounding box center [546, 432] width 15 height 12
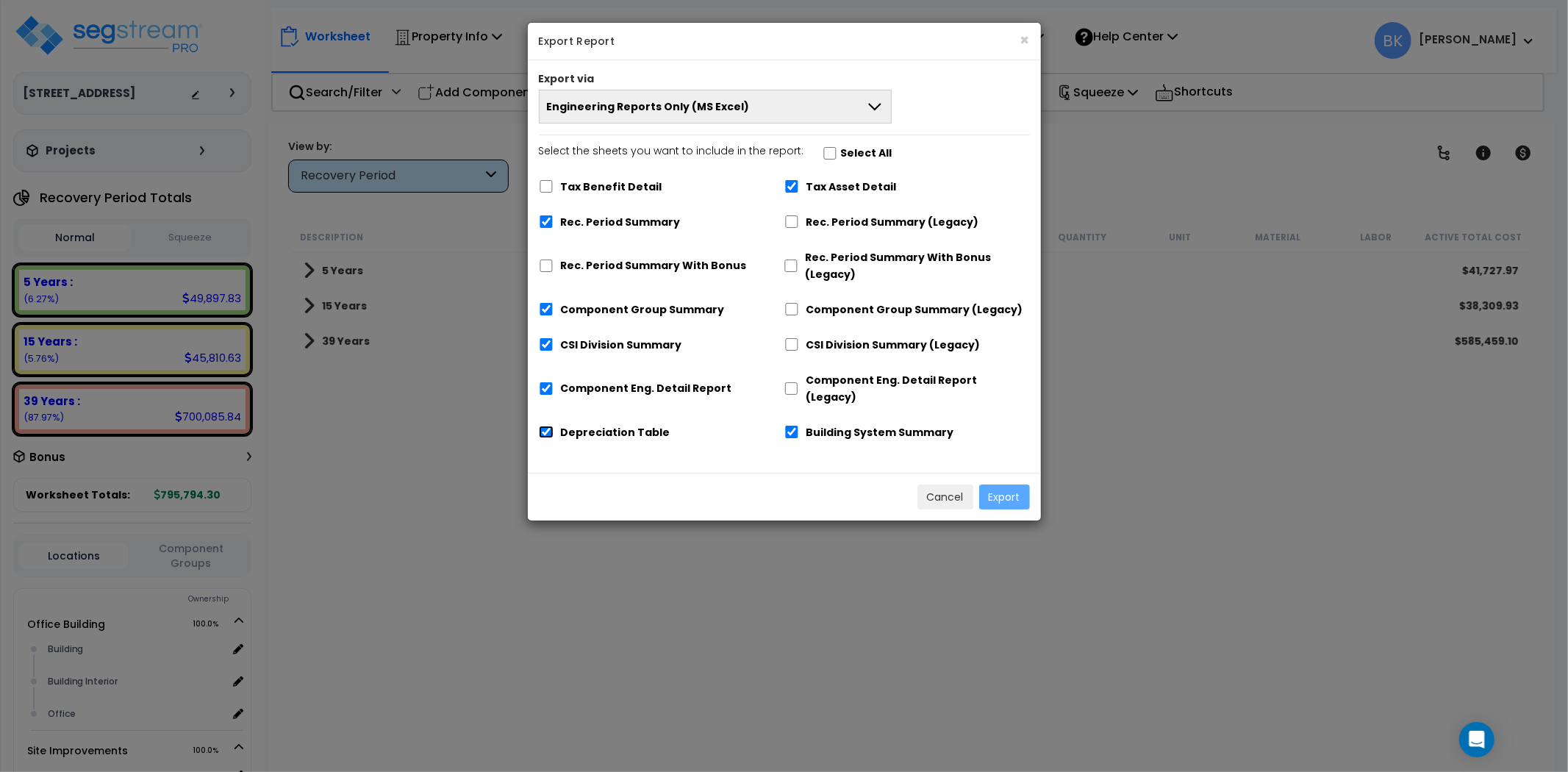
checkbox input "false"
click at [831, 181] on label "Tax Asset Detail" at bounding box center [851, 187] width 90 height 17
click at [799, 181] on input "Tax Asset Detail" at bounding box center [791, 186] width 15 height 12
checkbox input "false"
click at [770, 100] on button "Engineering Reports Only (MS Excel)" at bounding box center [715, 106] width 353 height 34
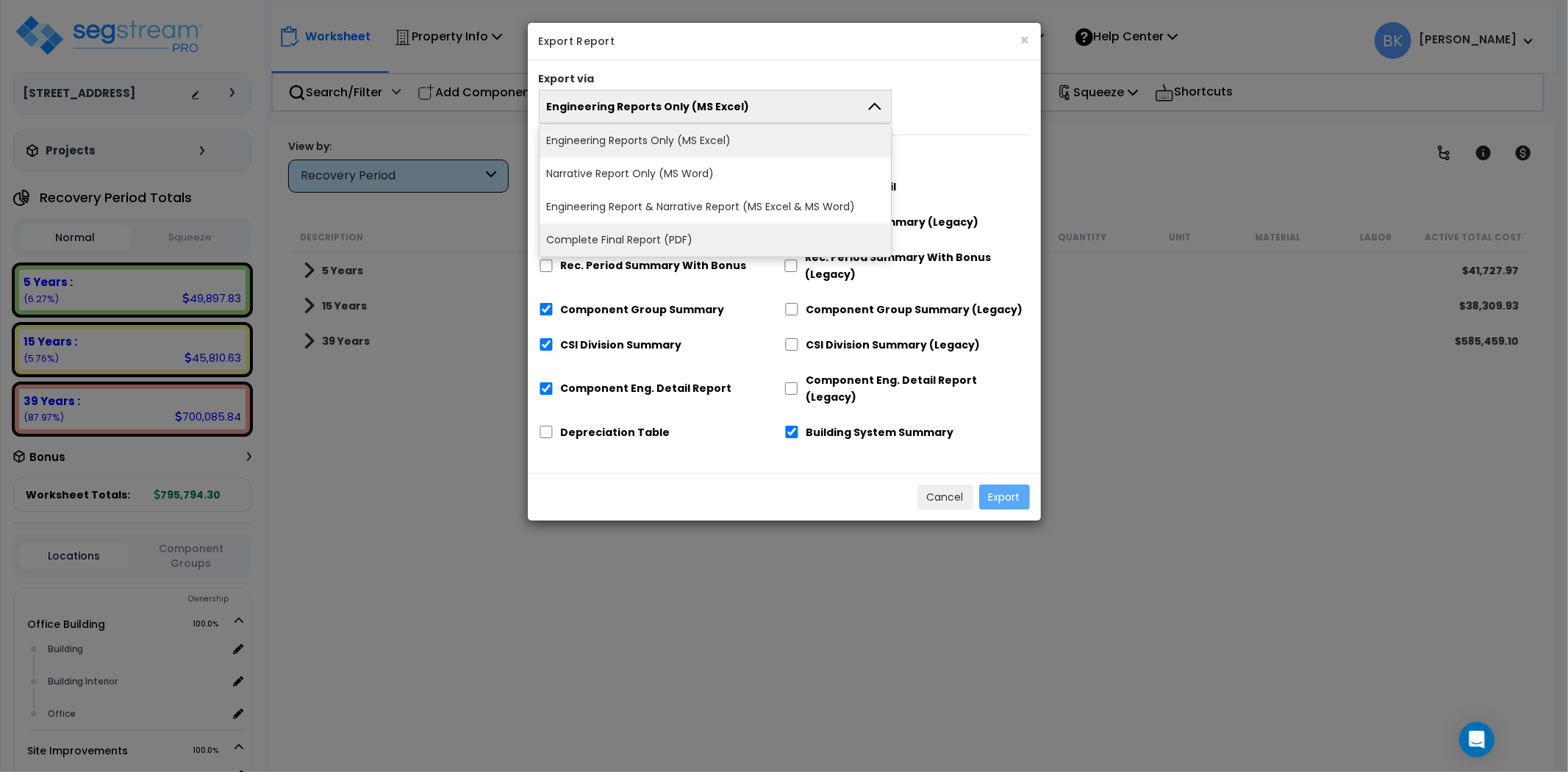
click at [647, 238] on li "Complete Final Report (PDF)" at bounding box center [715, 240] width 352 height 33
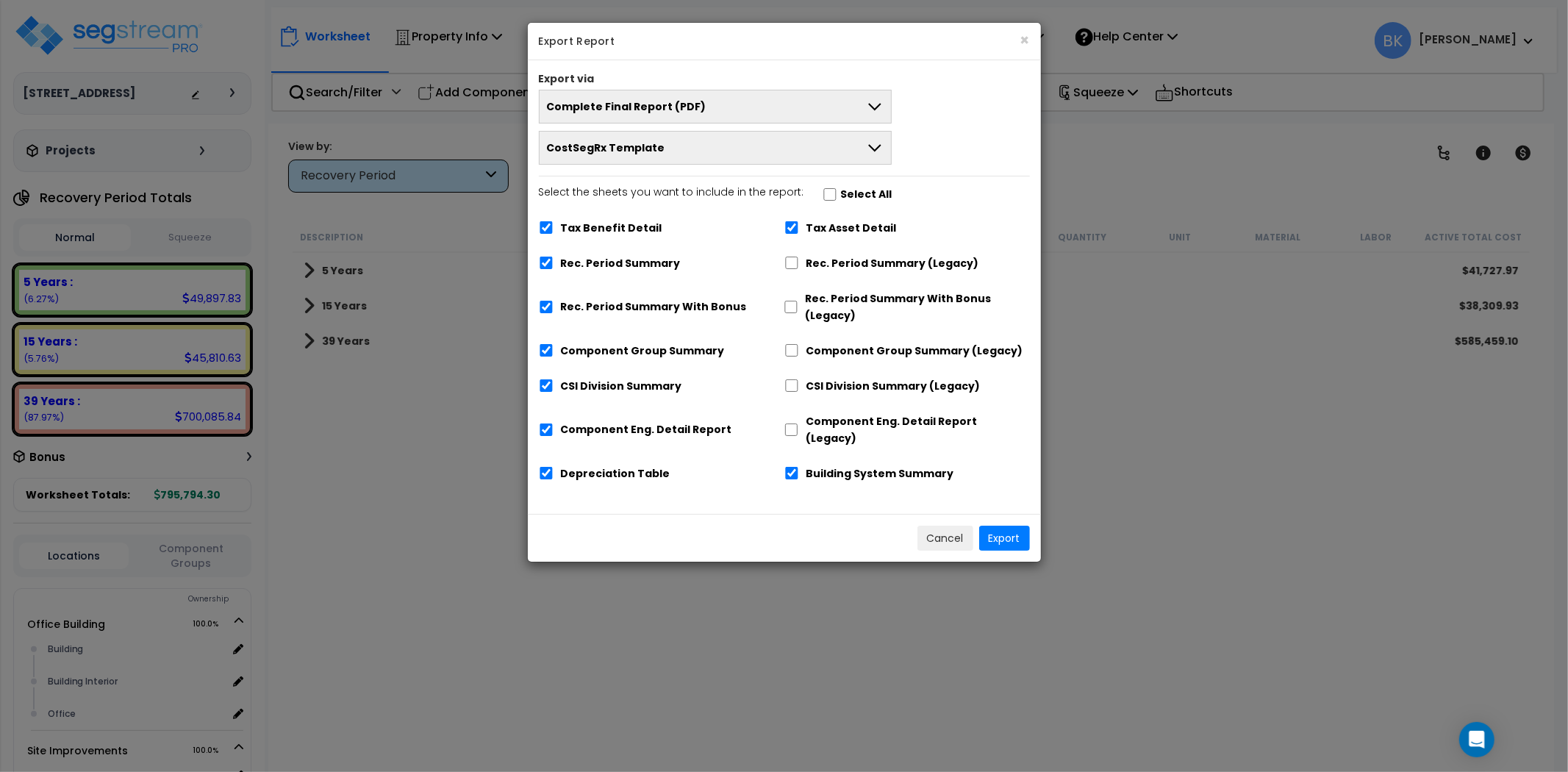
click at [855, 144] on button "CostSegRx Template" at bounding box center [715, 148] width 353 height 34
click at [1015, 525] on button "Export" at bounding box center [1004, 538] width 51 height 25
click at [950, 525] on button "Cancel" at bounding box center [945, 538] width 56 height 25
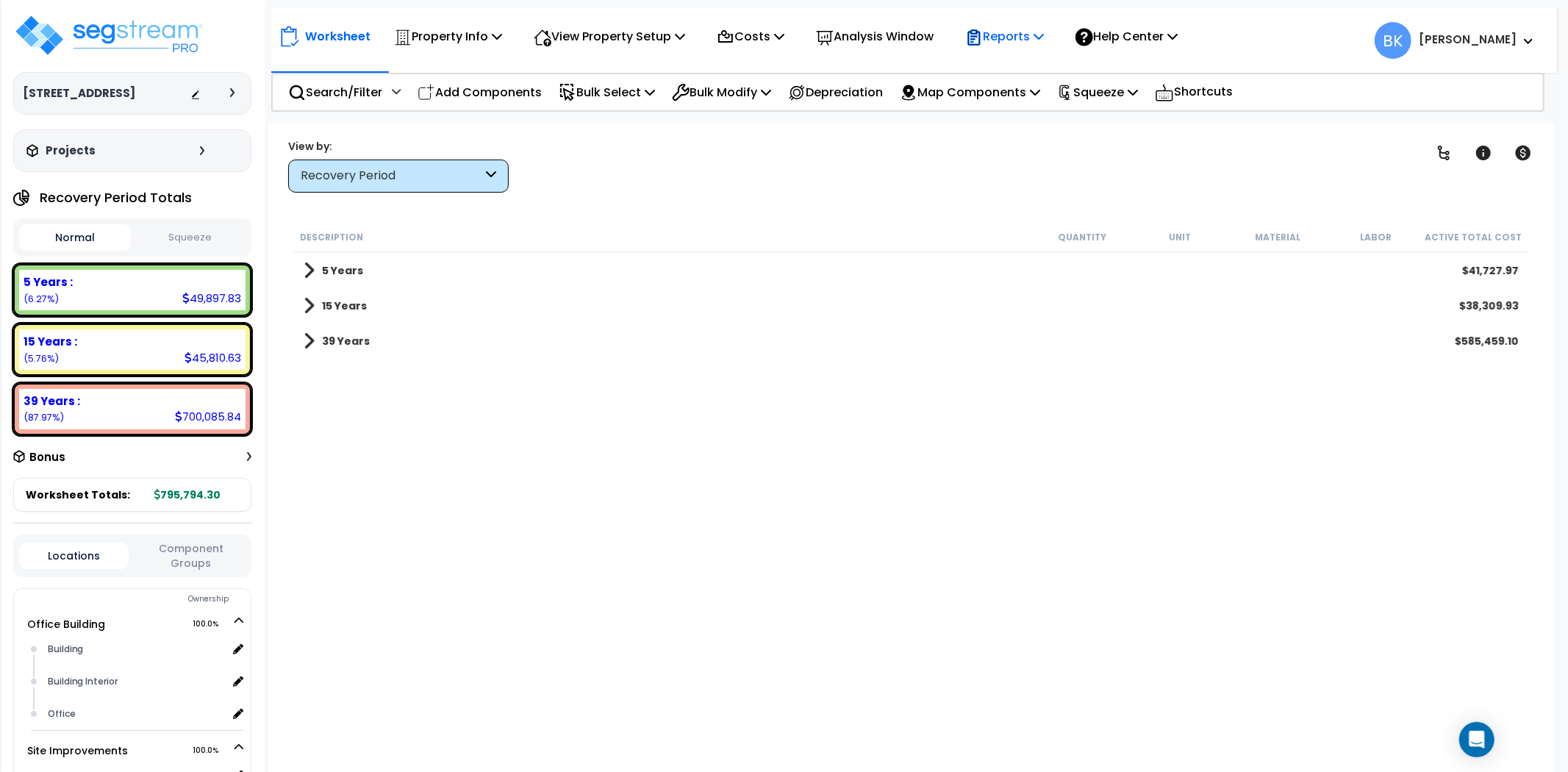
click at [1024, 40] on p "Reports" at bounding box center [1004, 37] width 79 height 20
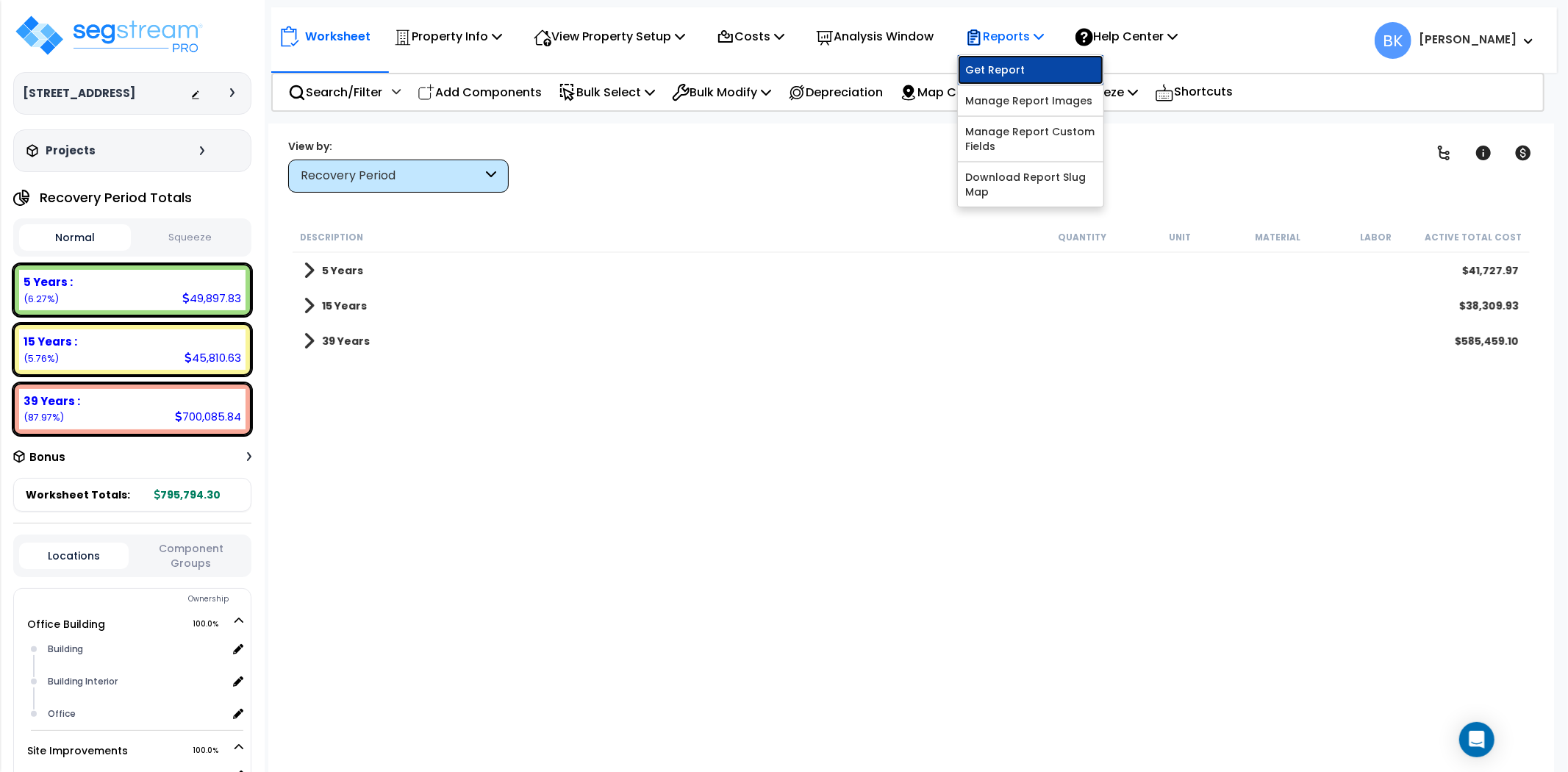
click at [1013, 56] on link "Get Report" at bounding box center [1030, 69] width 145 height 29
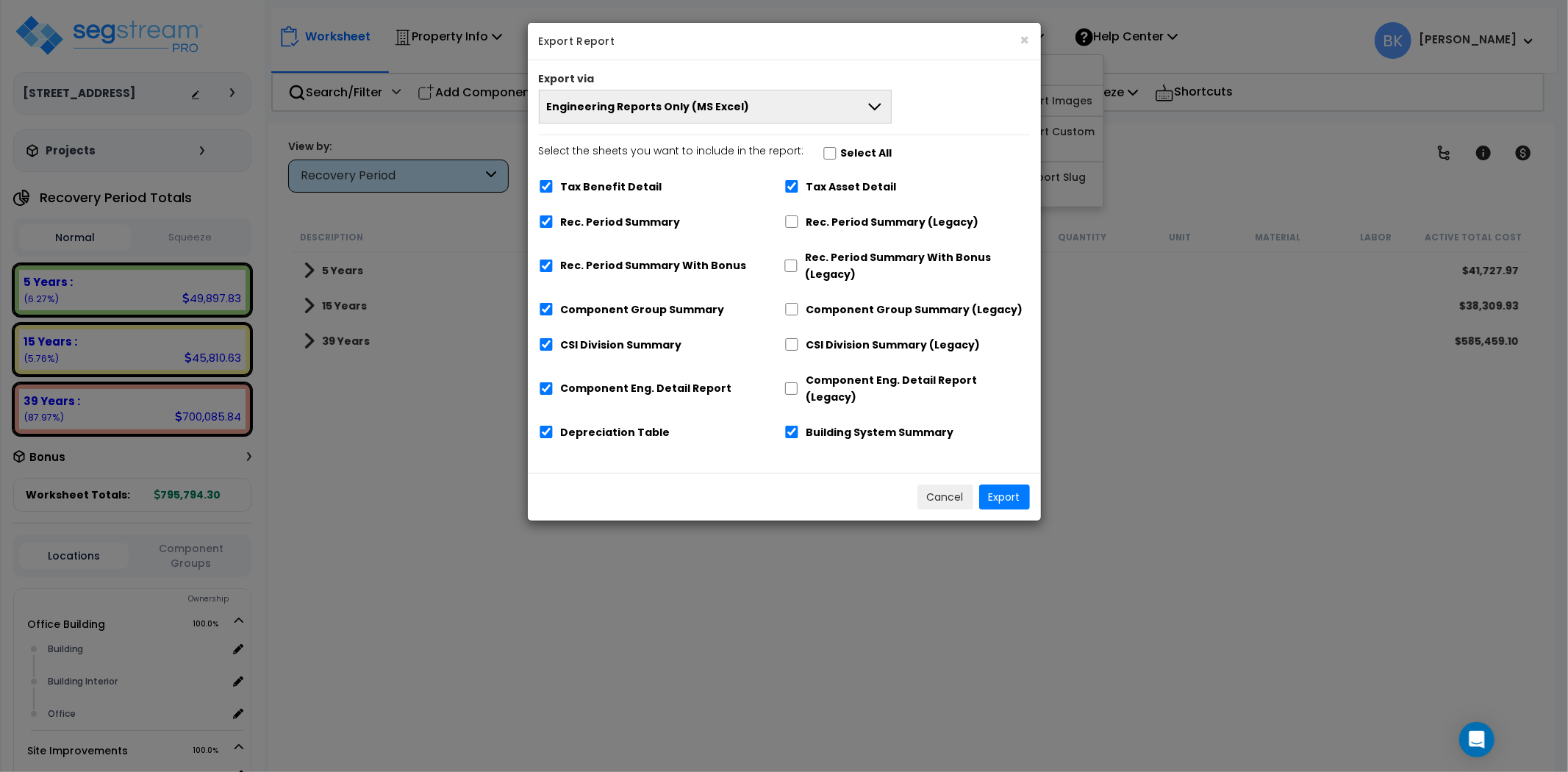
drag, startPoint x: 628, startPoint y: 178, endPoint x: 731, endPoint y: 171, distance: 103.2
click at [628, 178] on label "Tax Benefit Detail" at bounding box center [611, 187] width 101 height 17
click at [588, 183] on label "Tax Benefit Detail" at bounding box center [611, 188] width 101 height 17
click at [553, 183] on input "Tax Benefit Detail" at bounding box center [546, 187] width 15 height 12
checkbox input "false"
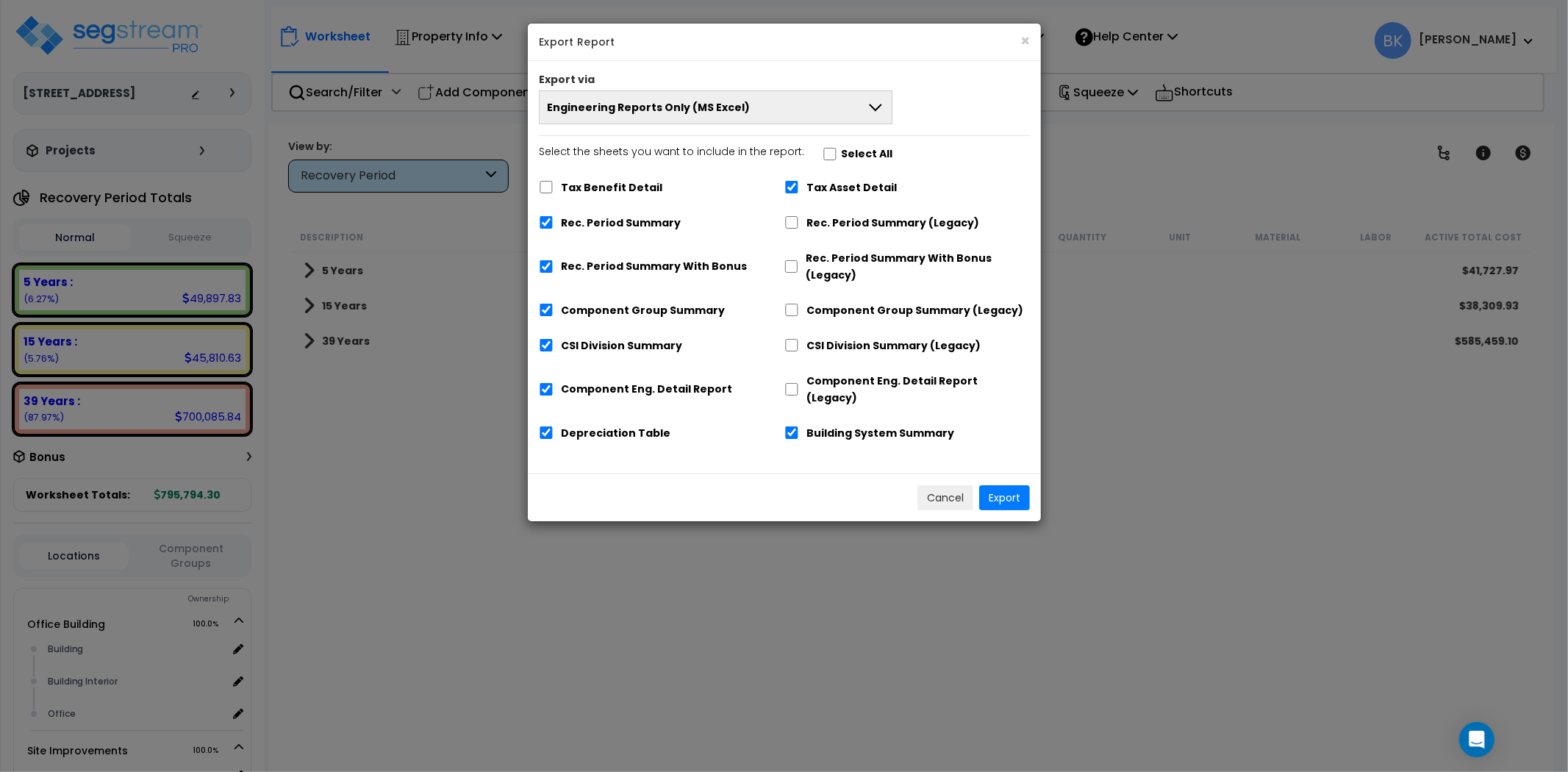
click at [739, 118] on button "Engineering Reports Only (MS Excel)" at bounding box center [715, 107] width 353 height 34
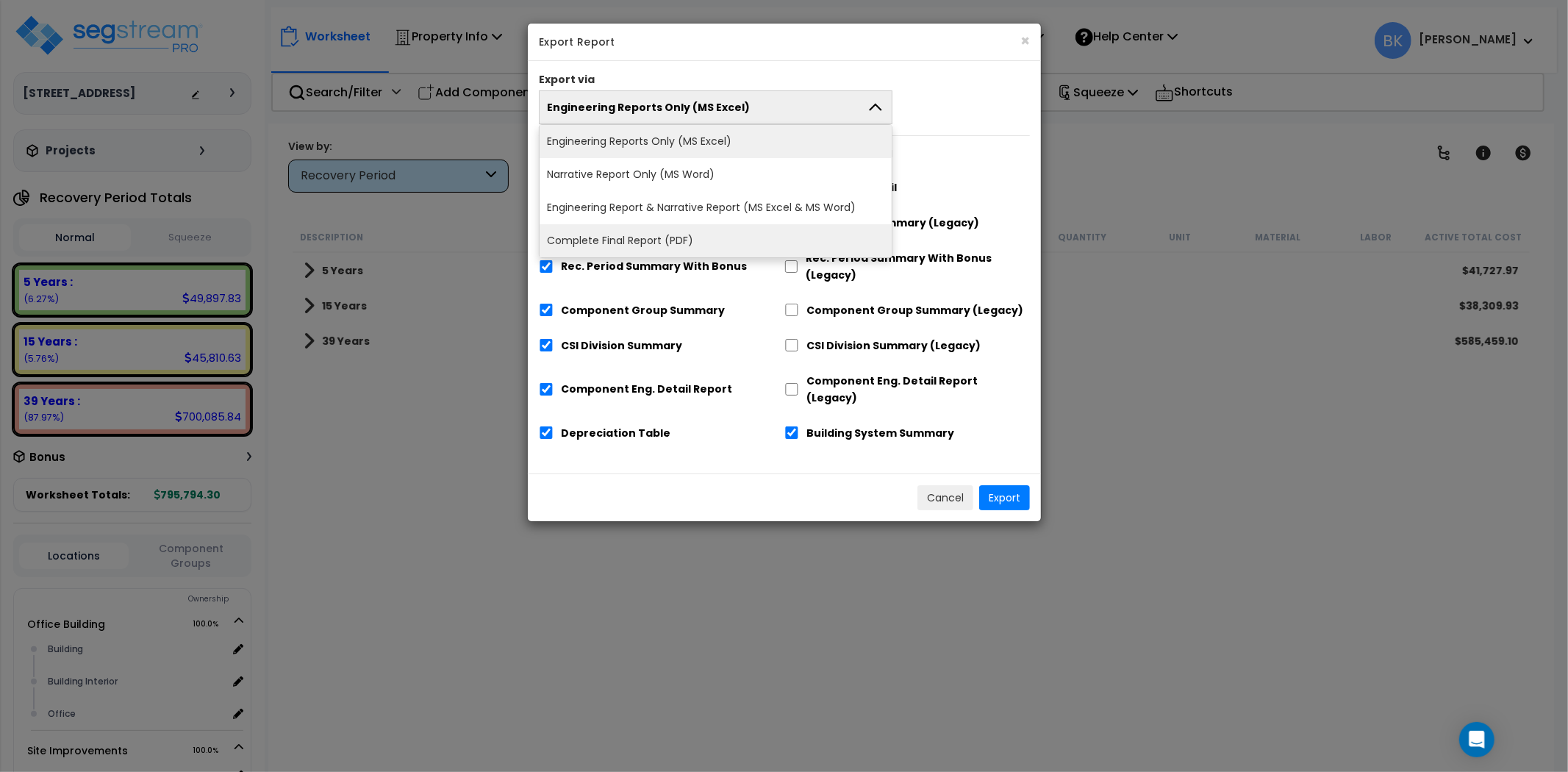
click at [672, 229] on li "Complete Final Report (PDF)" at bounding box center [715, 241] width 352 height 33
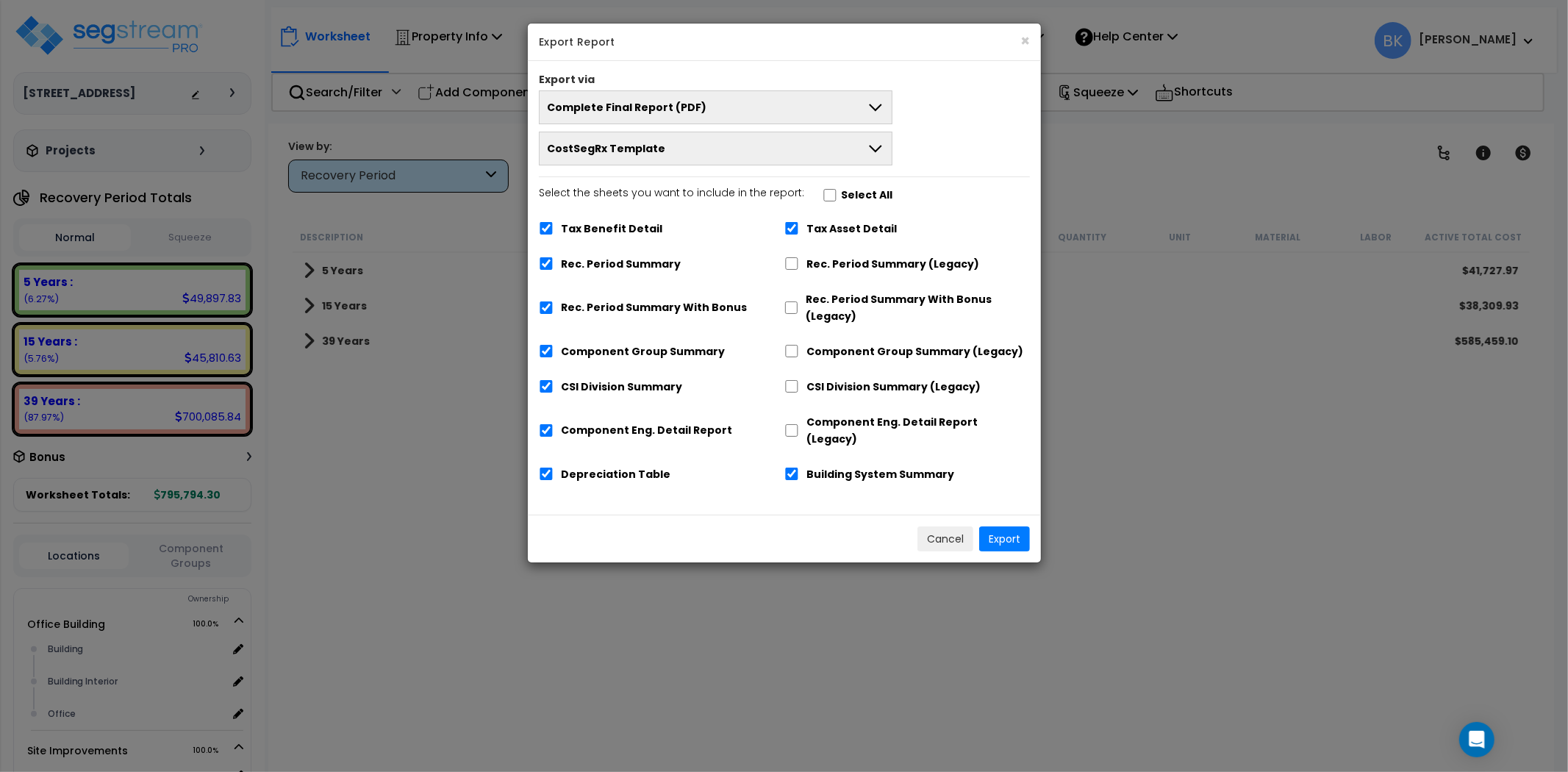
click at [627, 226] on label "Tax Benefit Detail" at bounding box center [611, 229] width 101 height 17
click at [553, 226] on input "Tax Benefit Detail" at bounding box center [546, 228] width 15 height 12
checkbox input "false"
click at [630, 305] on label "Rec. Period Summary With Bonus" at bounding box center [654, 308] width 186 height 17
click at [553, 305] on input "Rec. Period Summary With Bonus" at bounding box center [546, 307] width 15 height 12
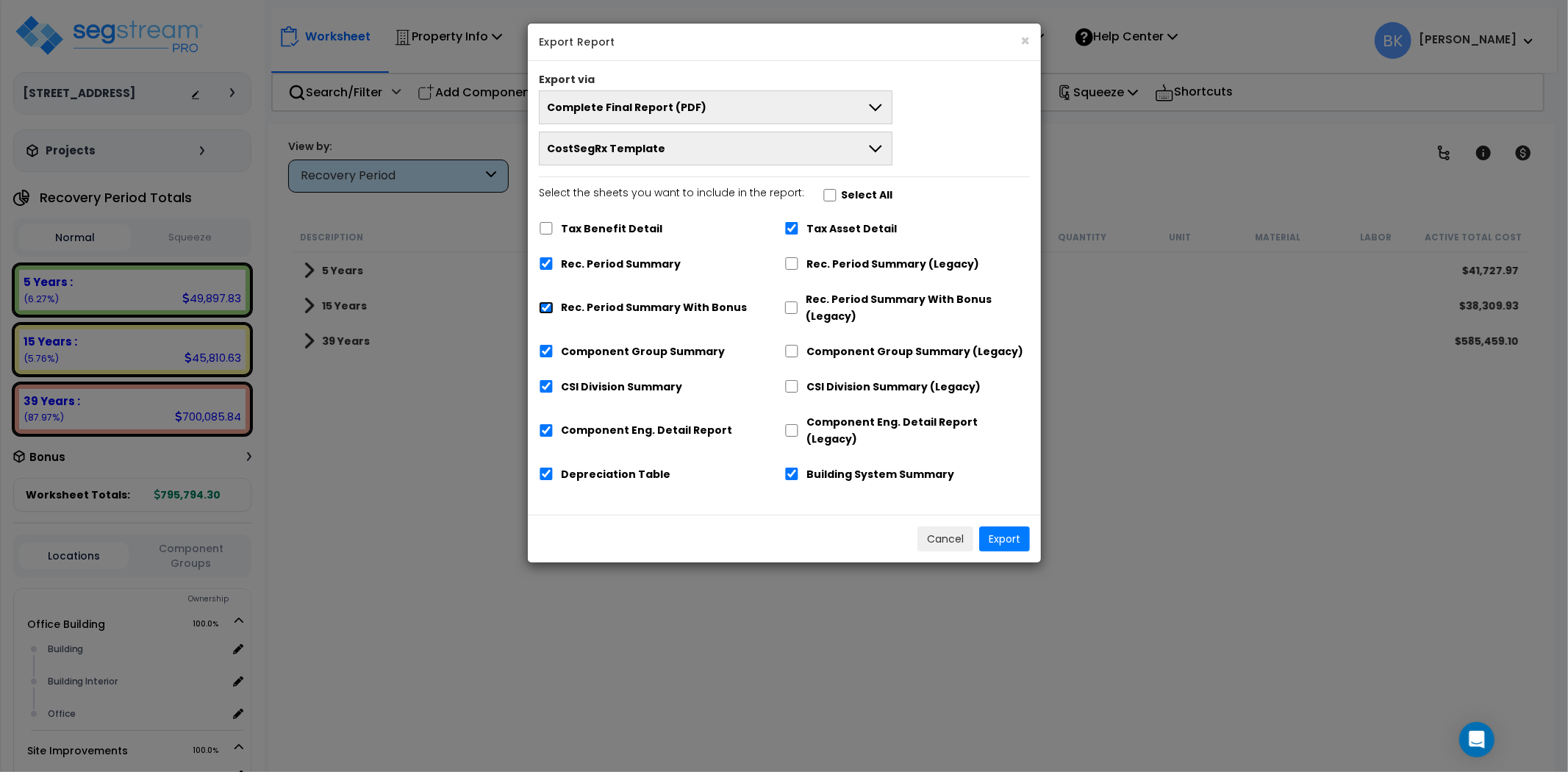
checkbox input "false"
click at [609, 467] on label "Depreciation Table" at bounding box center [616, 475] width 110 height 17
click at [553, 467] on input "Depreciation Table" at bounding box center [546, 473] width 15 height 12
checkbox input "false"
click at [847, 227] on label "Tax Asset Detail" at bounding box center [851, 229] width 90 height 17
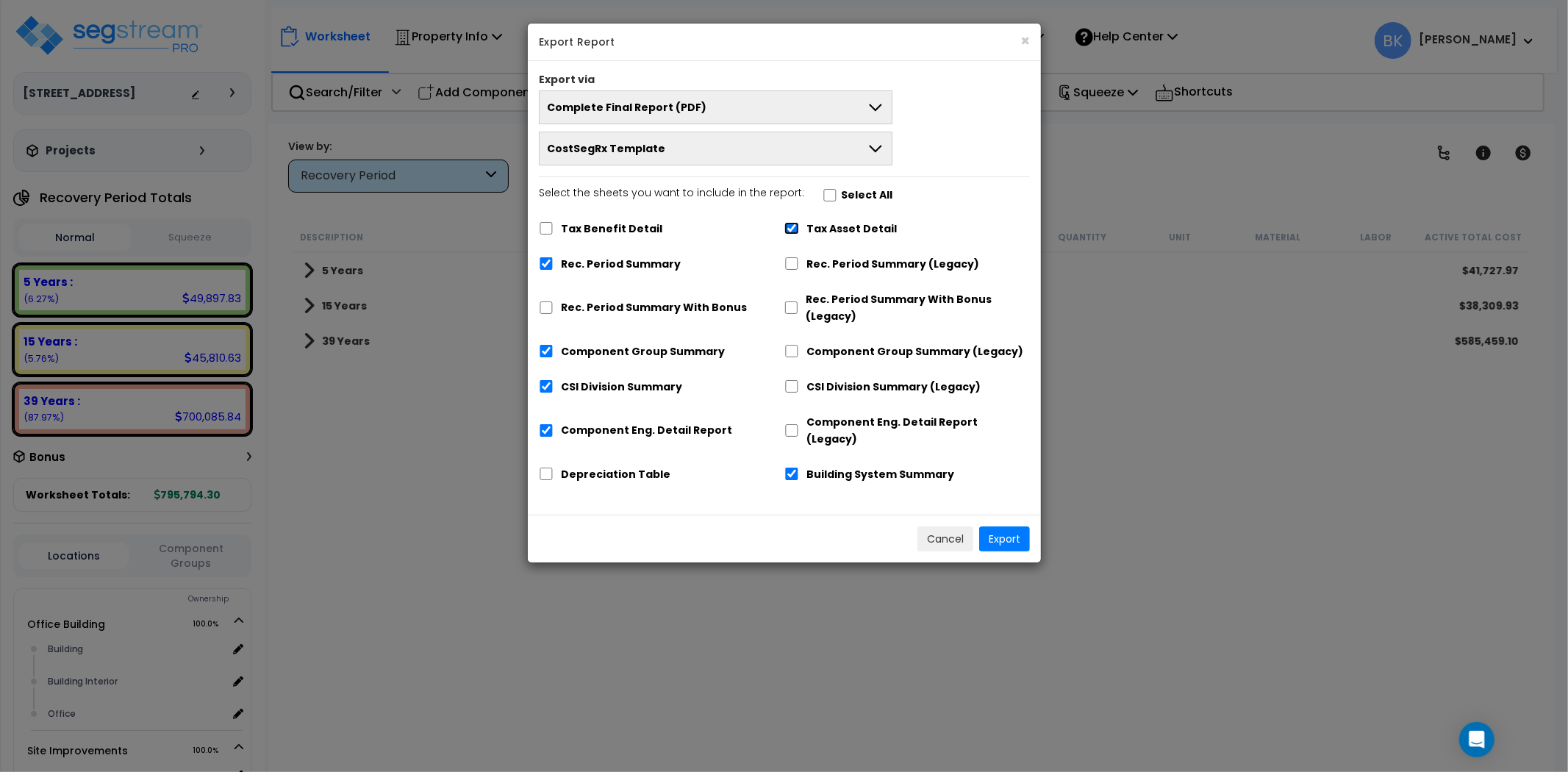
click at [799, 227] on input "Tax Asset Detail" at bounding box center [791, 228] width 15 height 12
checkbox input "false"
click at [1003, 526] on button "Export" at bounding box center [1004, 539] width 51 height 25
